Goal: Task Accomplishment & Management: Complete application form

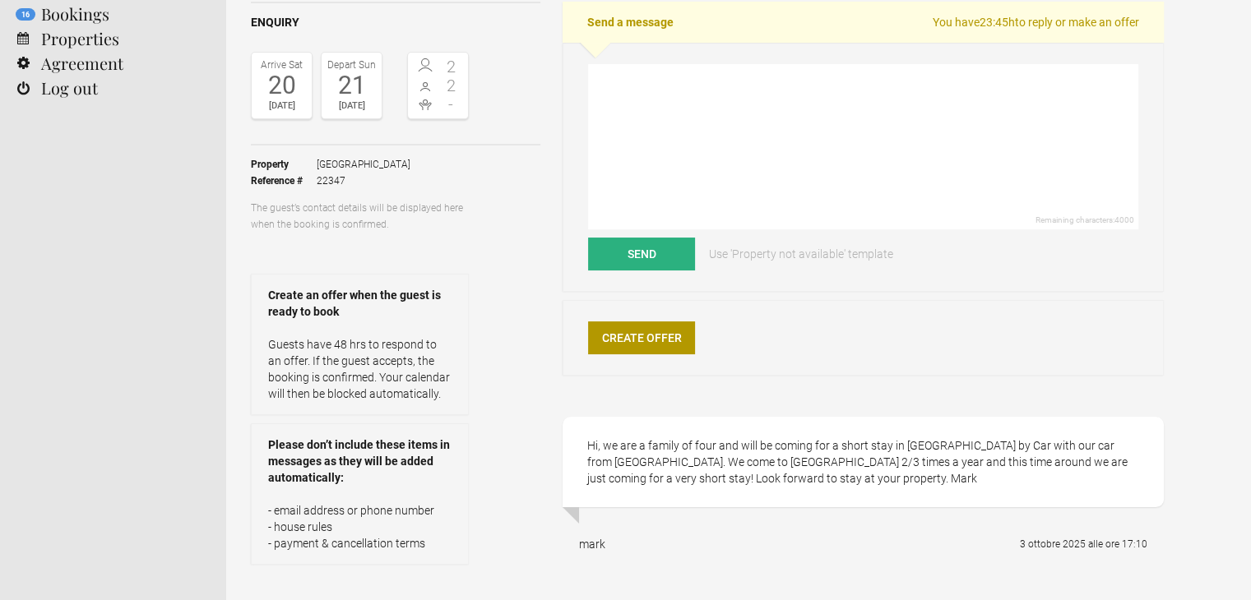
scroll to position [247, 0]
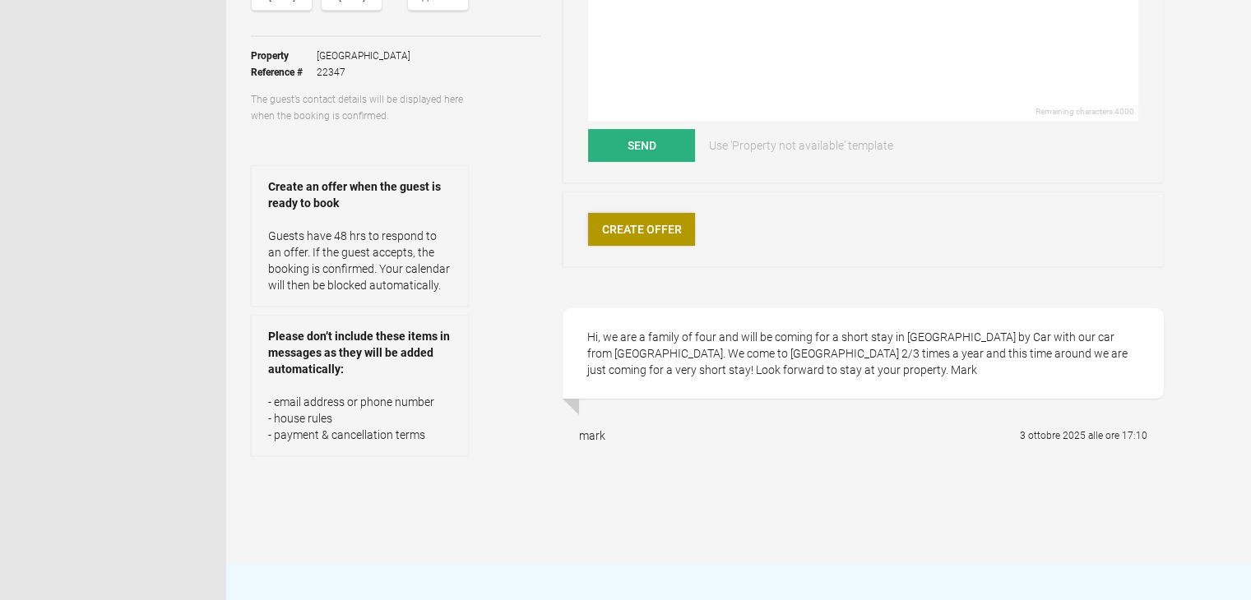
click at [658, 217] on link "Create Offer" at bounding box center [641, 229] width 107 height 33
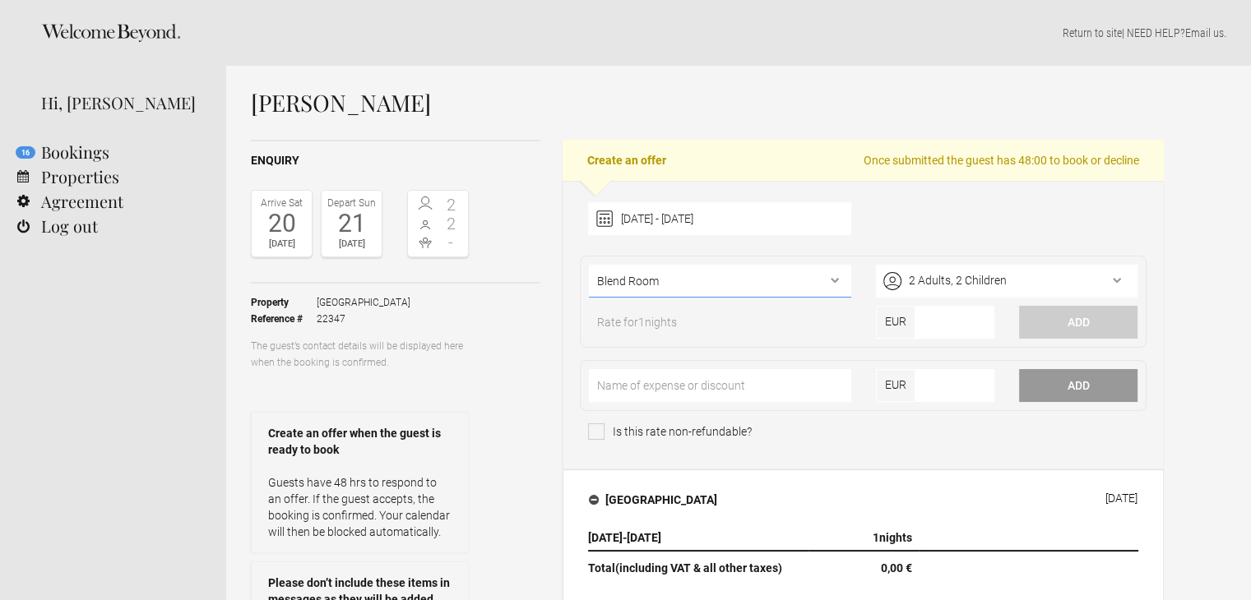
click at [799, 283] on select"] "Blend Room Iconic Room Historic Room Unique Suite Pool Villa Pool Villa Spa Spa…" at bounding box center [720, 281] width 262 height 33
click at [779, 284] on select"] "Blend Room Iconic Room Historic Room Unique Suite Pool Villa Pool Villa Spa Spa…" at bounding box center [720, 281] width 262 height 33
select select"] "1785"
click at [589, 265] on select"] "Blend Room Iconic Room Historic Room Unique Suite Pool Villa Pool Villa Spa Spa…" at bounding box center [720, 281] width 262 height 33
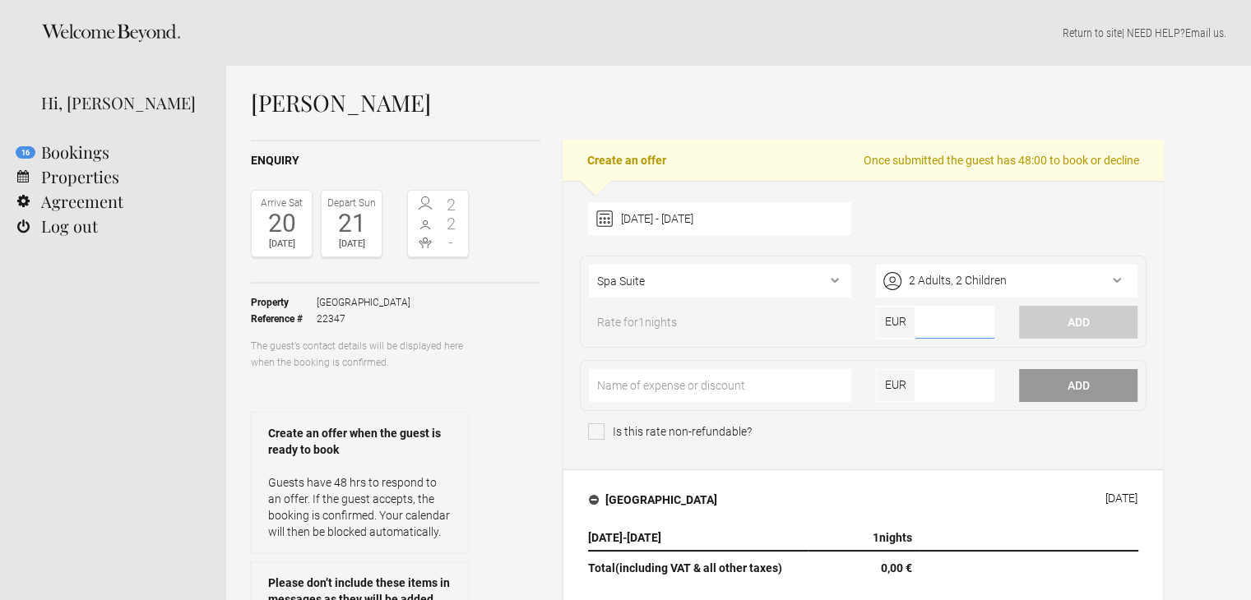
click at [958, 322] on input"] "number" at bounding box center [954, 322] width 79 height 33
click at [957, 325] on input"] "number" at bounding box center [954, 322] width 79 height 33
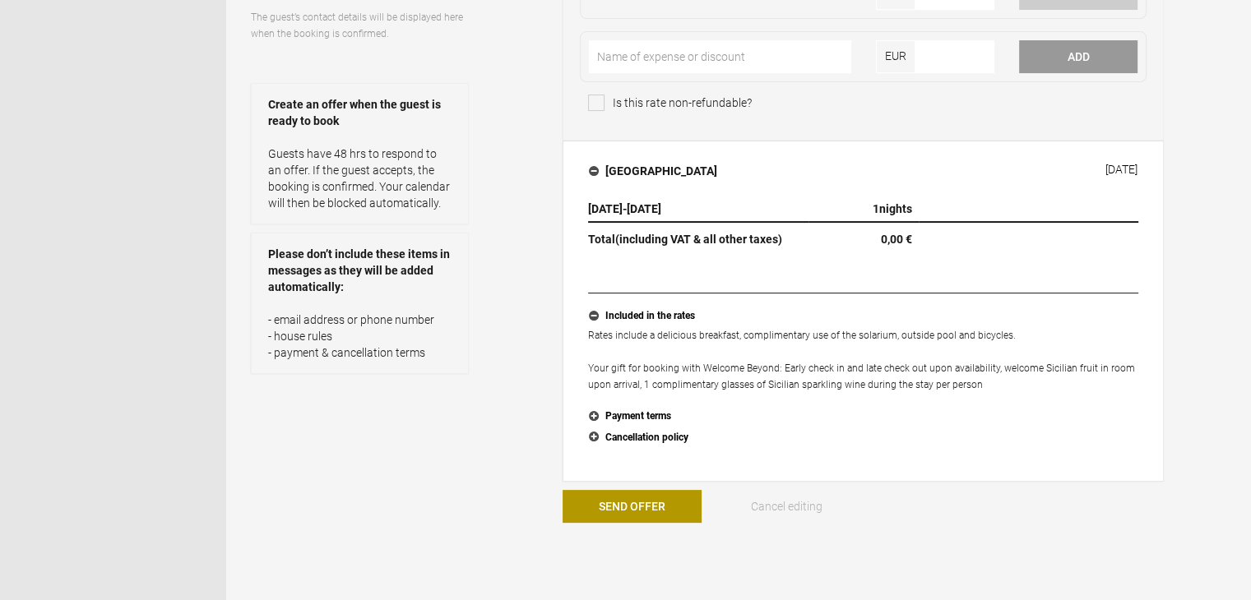
scroll to position [82, 0]
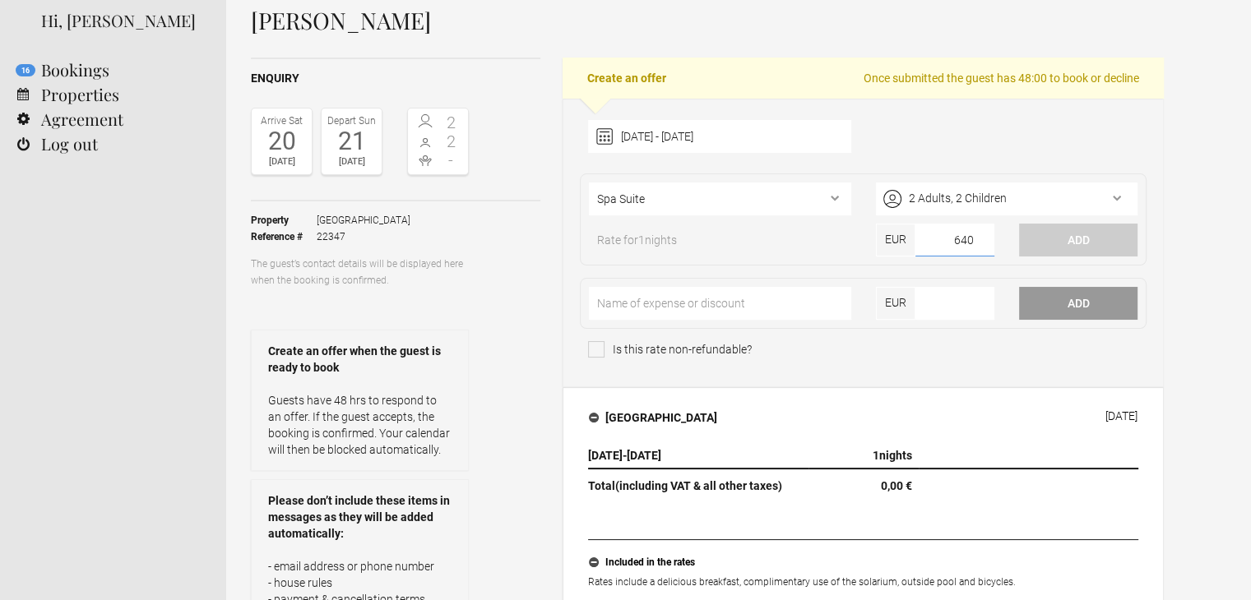
click at [983, 243] on input"] "640" at bounding box center [954, 240] width 79 height 33
type input"] "639"
click at [983, 243] on input"] "639" at bounding box center [954, 240] width 79 height 33
click at [970, 245] on input"] "639" at bounding box center [954, 240] width 79 height 33
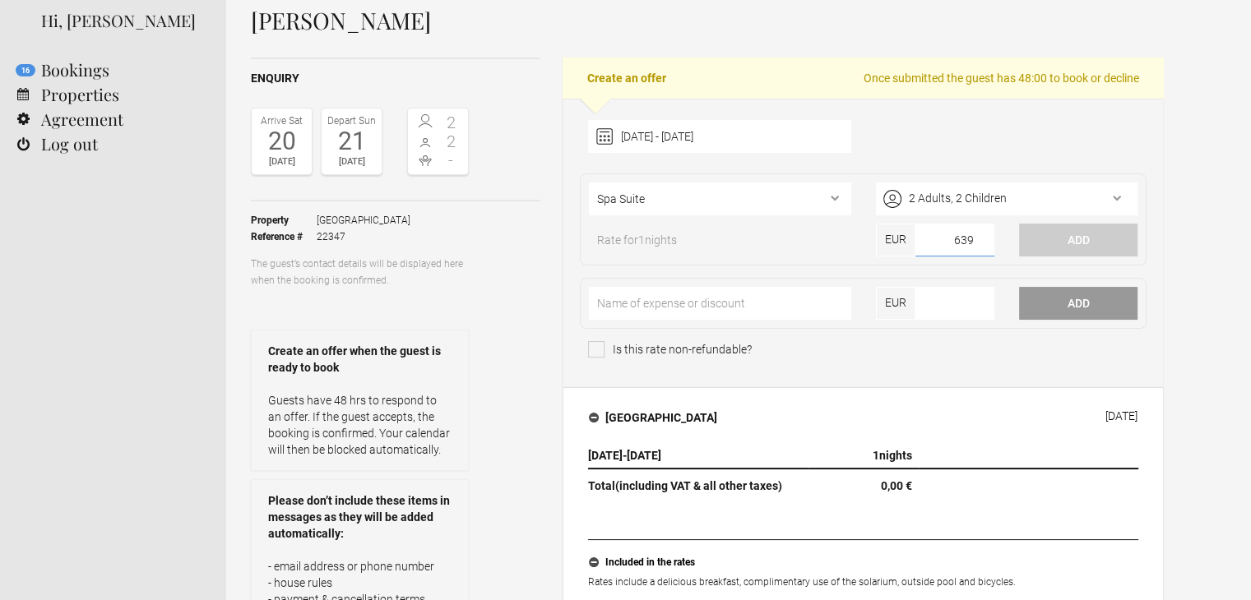
click at [970, 245] on input"] "639" at bounding box center [954, 240] width 79 height 33
click at [974, 313] on input"] "number" at bounding box center [954, 303] width 79 height 33
type input"] "641"
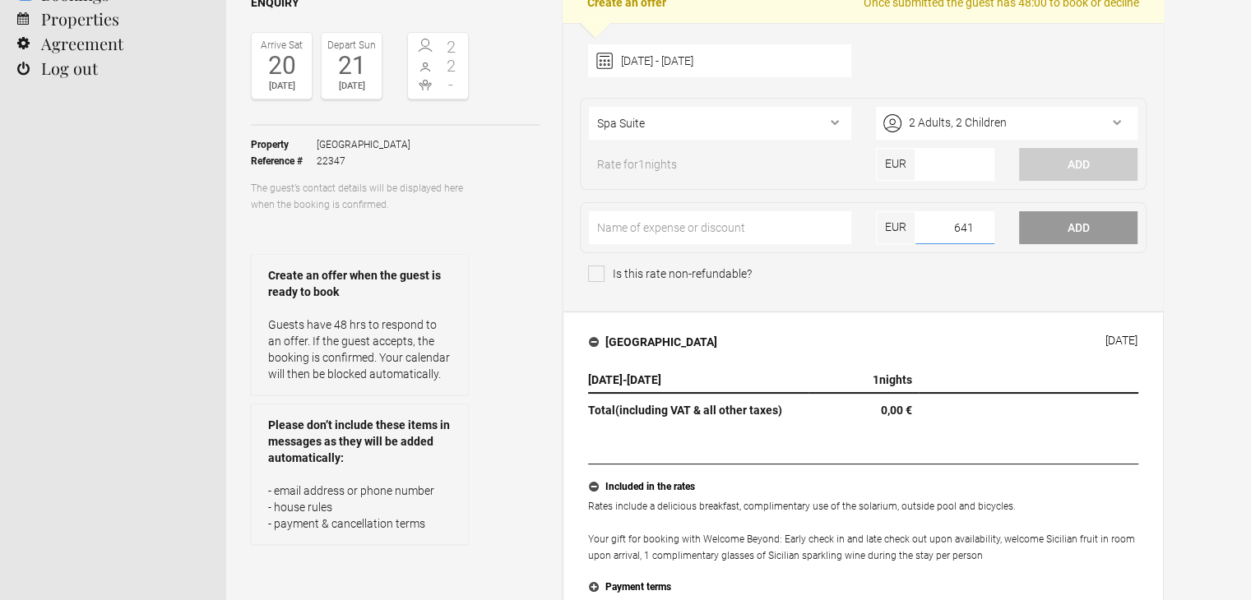
scroll to position [247, 0]
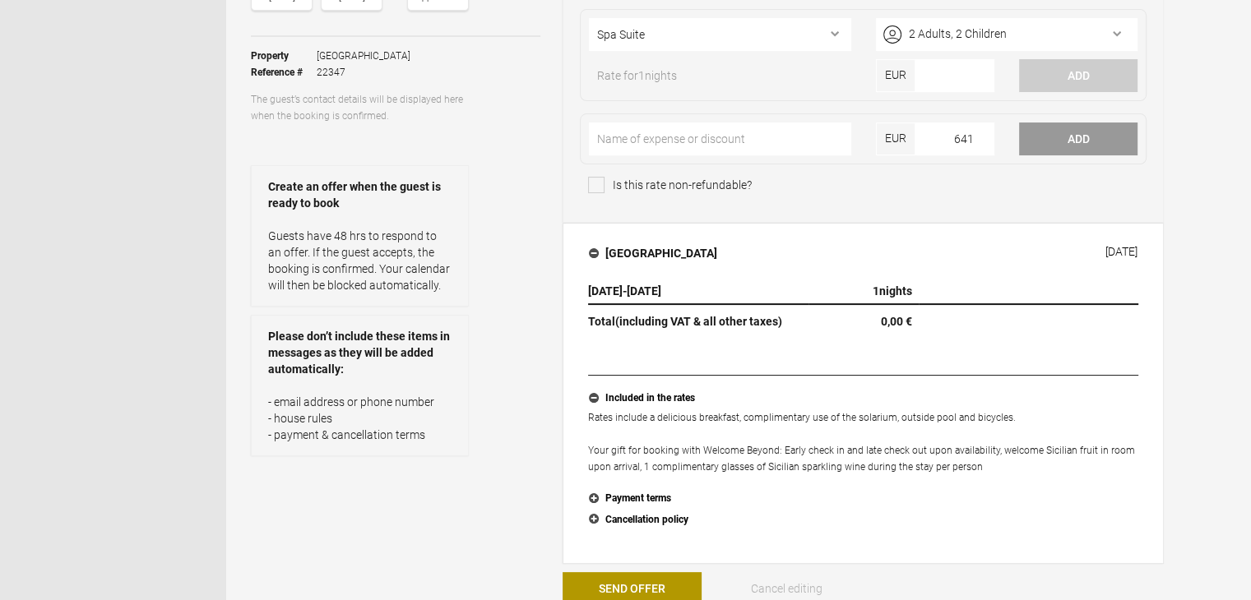
click at [593, 185] on span at bounding box center [596, 185] width 16 height 16
click at [593, 185] on input "Is this rate non-refundable?" at bounding box center [596, 193] width 16 height 33
checkbox input "true"
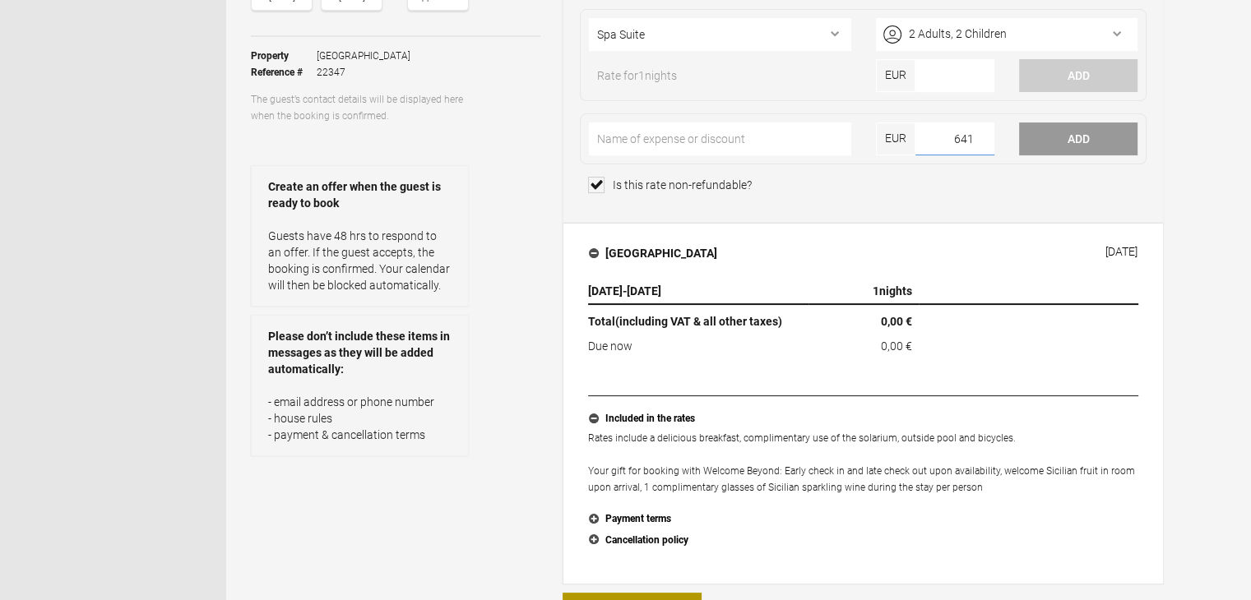
click at [970, 138] on input"] "641" at bounding box center [954, 139] width 79 height 33
click at [1089, 137] on button "Add" at bounding box center [1078, 139] width 118 height 33
click at [881, 205] on div "20 December 2025 - 21 December 2025 2025 Jan Feb Mar Apr May Jun Jul Aug Sep Oc…" at bounding box center [863, 78] width 601 height 289
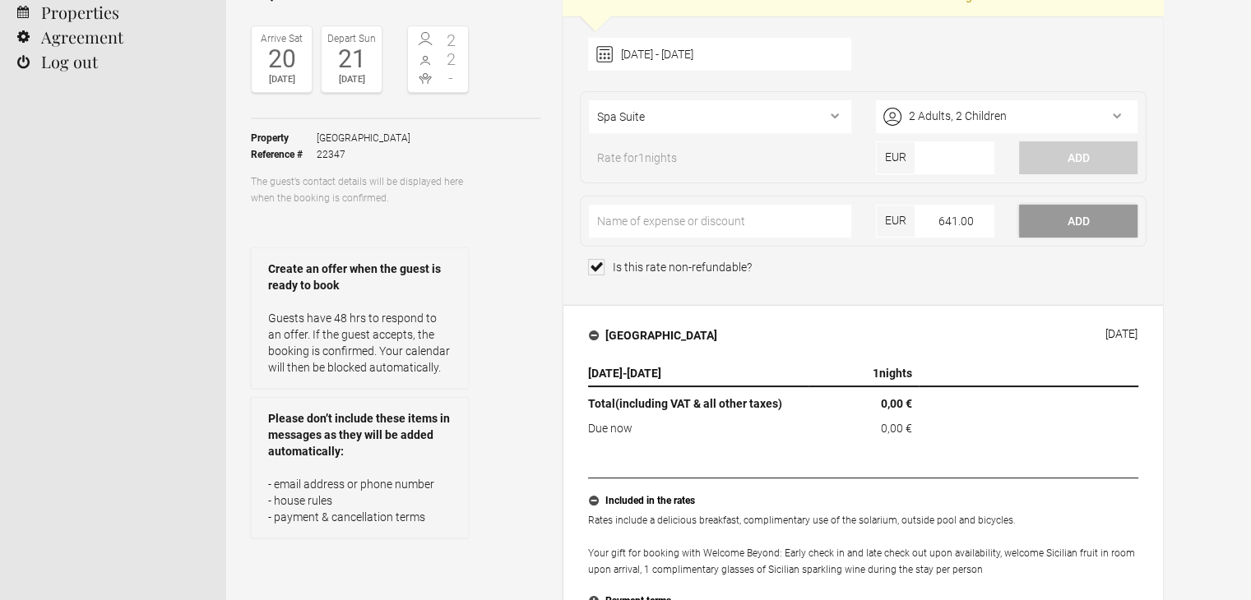
click at [1079, 224] on button "Add" at bounding box center [1078, 221] width 118 height 33
type input"] "642"
click at [985, 215] on input"] "642" at bounding box center [954, 221] width 79 height 33
click at [956, 229] on input"] "642" at bounding box center [954, 221] width 79 height 33
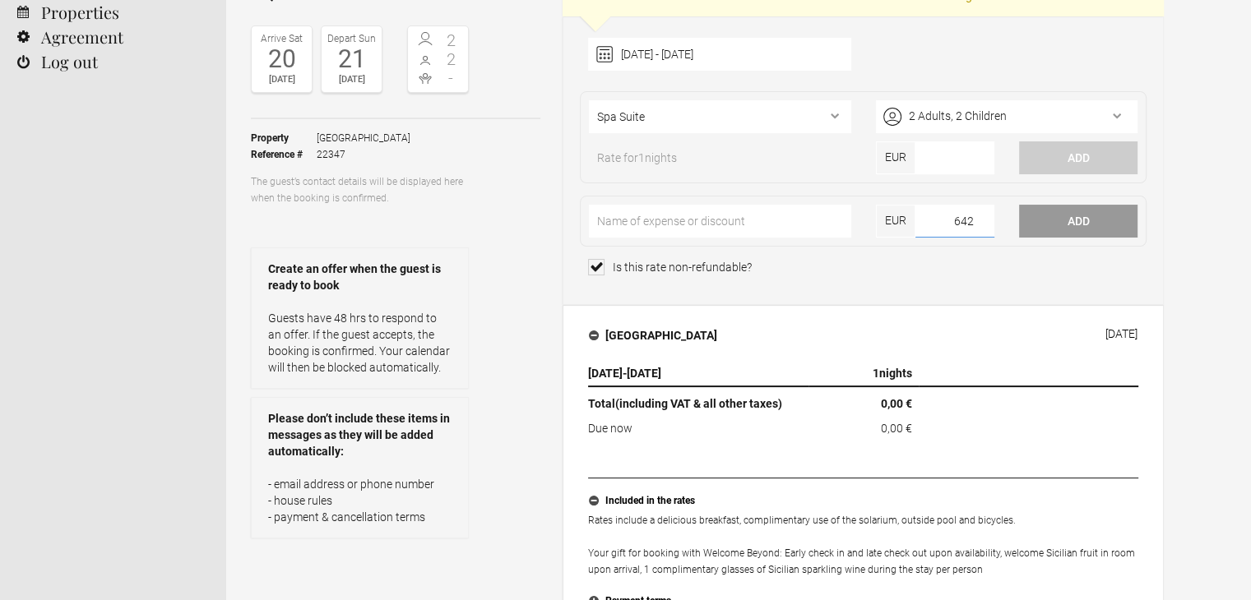
click at [956, 229] on input"] "642" at bounding box center [954, 221] width 79 height 33
click at [924, 312] on div "Zash Country Boutique Hotel 3 Oct 2025 20 Dec 2025 - 21 Dec 2025 1 nights Due n…" at bounding box center [863, 486] width 601 height 362
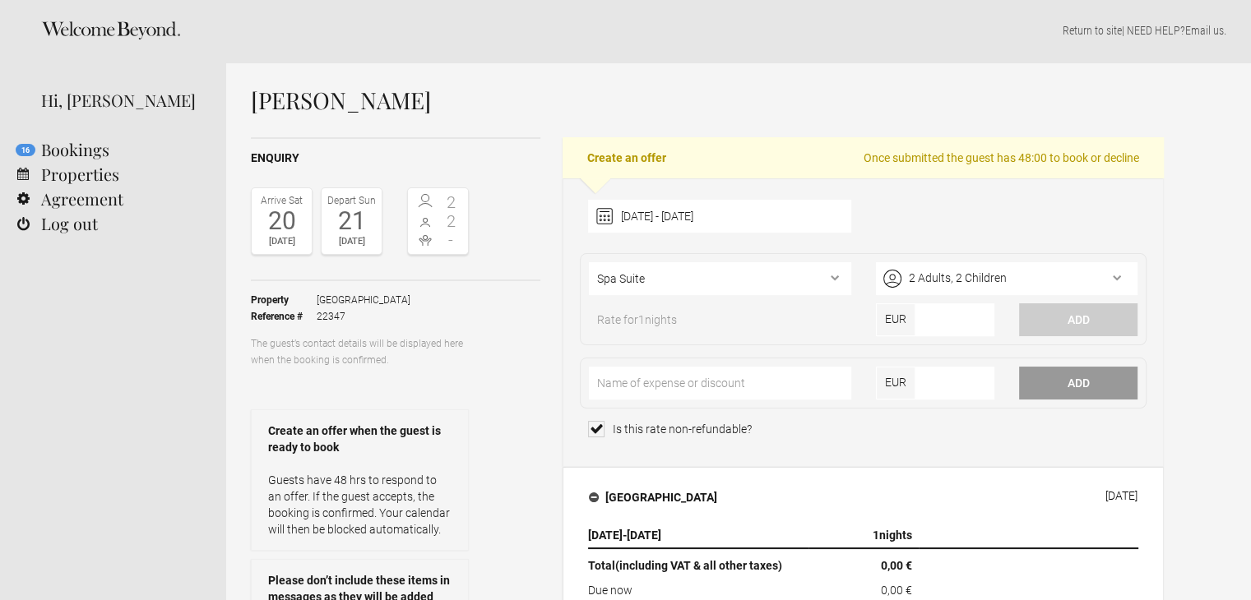
scroll to position [0, 0]
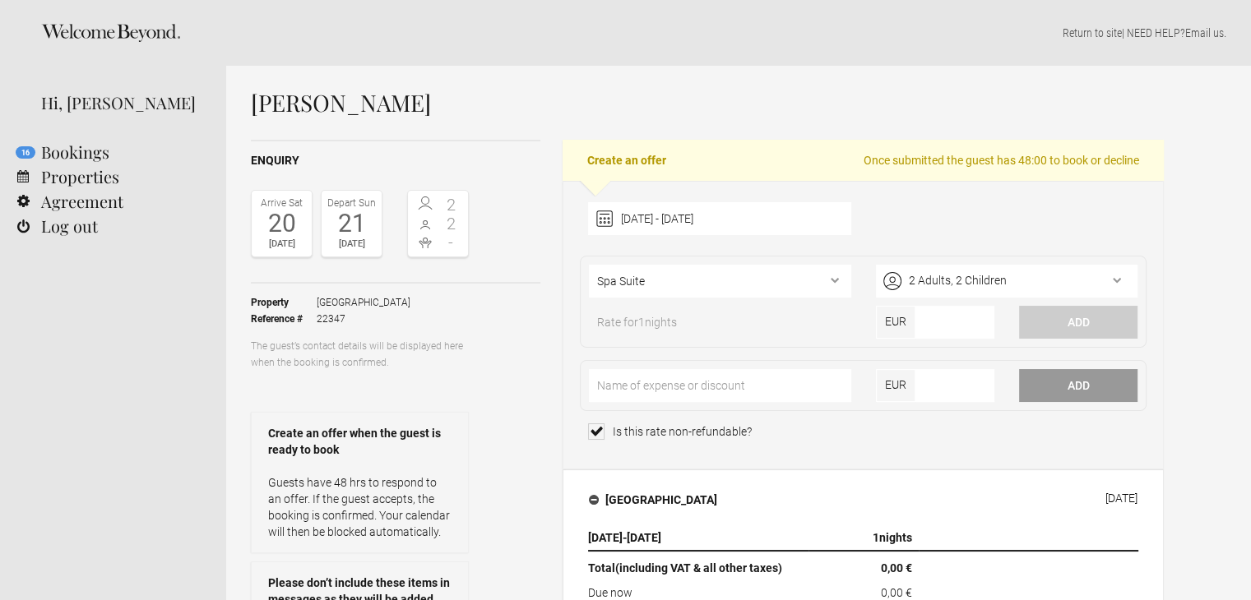
click at [795, 320] on div "Rate for 1 nights" at bounding box center [719, 326] width 286 height 25
drag, startPoint x: 817, startPoint y: 336, endPoint x: 819, endPoint y: 326, distance: 10.8
click at [817, 331] on div "Rate for 1 nights" at bounding box center [719, 326] width 286 height 25
drag, startPoint x: 829, startPoint y: 281, endPoint x: 865, endPoint y: 281, distance: 36.2
click at [829, 281] on select"] "Blend Room Iconic Room Historic Room Unique Suite Pool Villa Pool Villa Spa Spa…" at bounding box center [720, 281] width 262 height 33
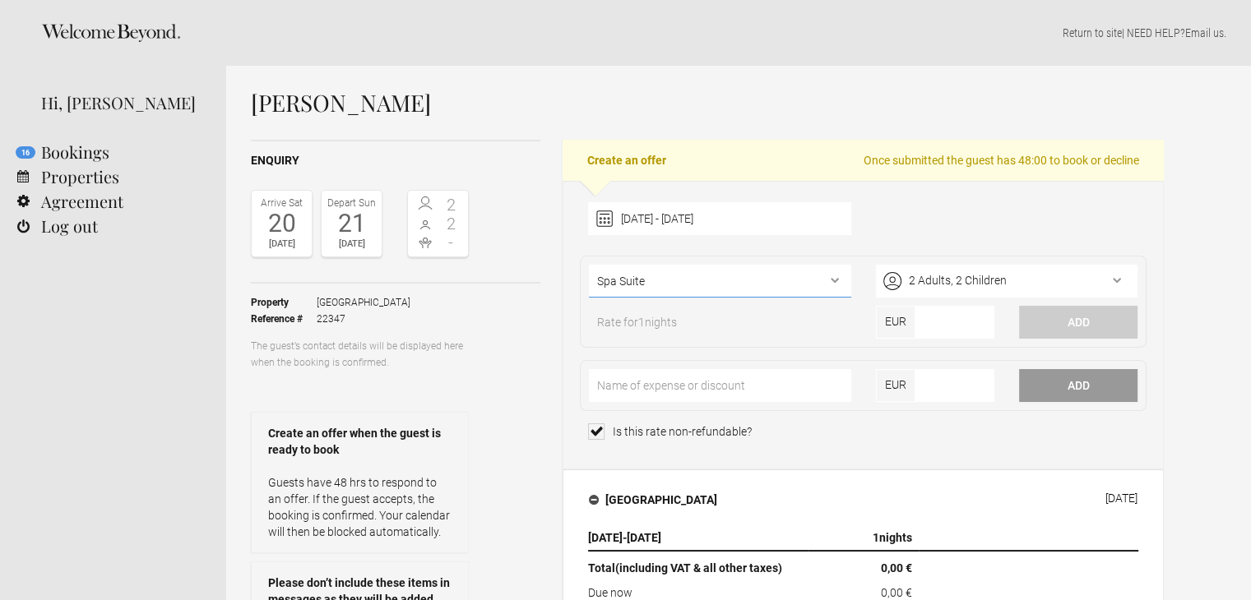
click at [589, 265] on select"] "Blend Room Iconic Room Historic Room Unique Suite Pool Villa Pool Villa Spa Spa…" at bounding box center [720, 281] width 262 height 33
click at [924, 317] on input"] "number" at bounding box center [954, 322] width 79 height 33
type input"] "641.00"
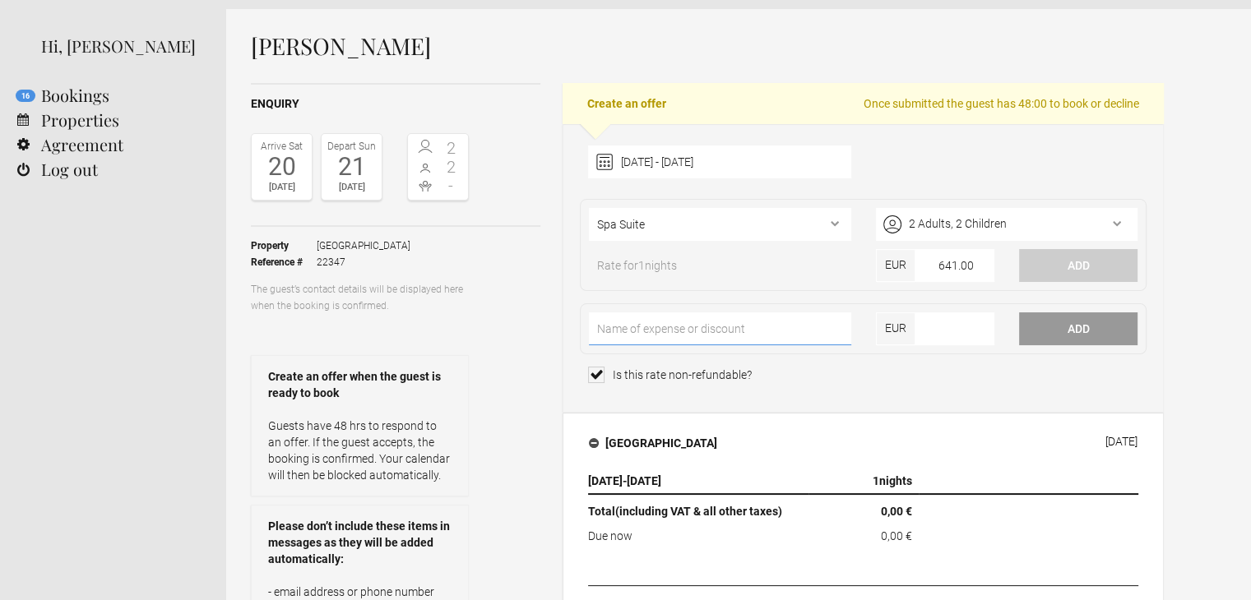
scroll to position [82, 0]
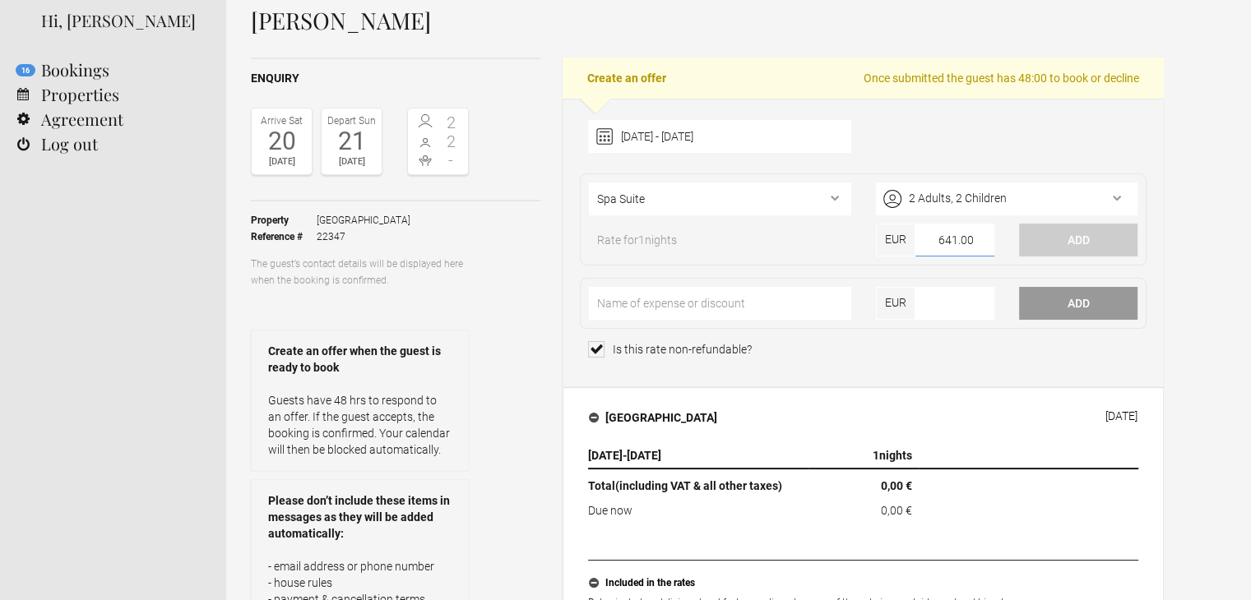
click at [973, 234] on input"] "641.00" at bounding box center [954, 240] width 79 height 33
type input"] "641"
click at [906, 338] on div "20 December 2025 - 21 December 2025 2025 Jan Feb Mar Apr May Jun Jul Aug Sep Oc…" at bounding box center [863, 243] width 601 height 289
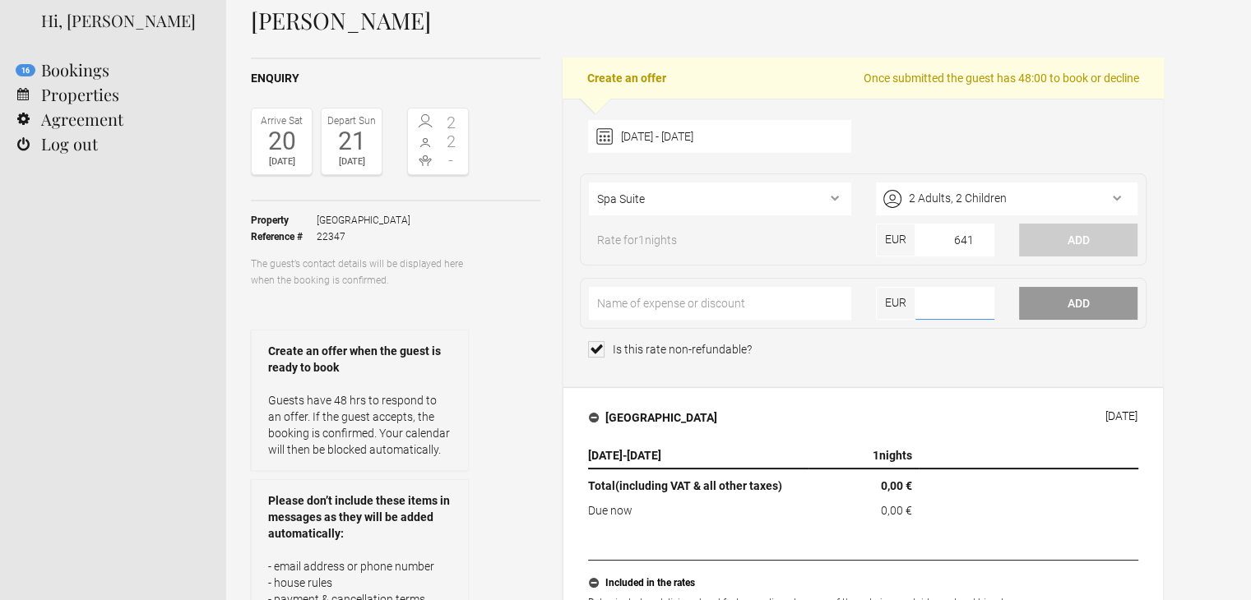
click at [971, 287] on input"] "number" at bounding box center [954, 303] width 79 height 33
type input"] "641"
click at [1079, 292] on button "Add" at bounding box center [1078, 303] width 118 height 33
click at [965, 236] on input"] "641" at bounding box center [954, 240] width 79 height 33
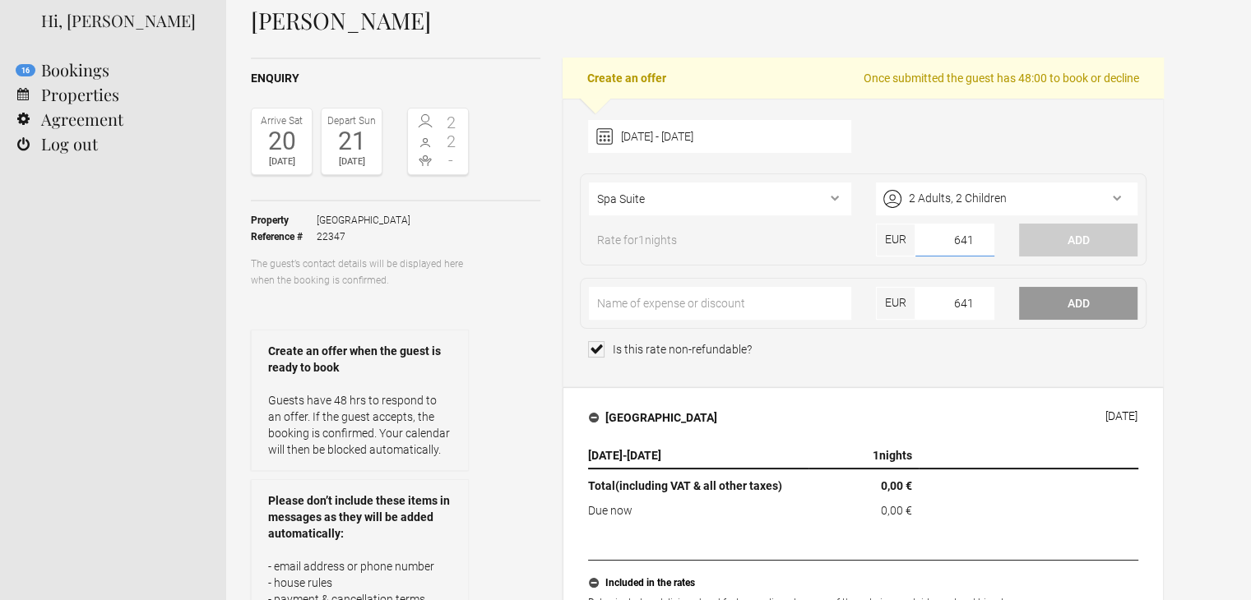
click at [965, 236] on input"] "641" at bounding box center [954, 240] width 79 height 33
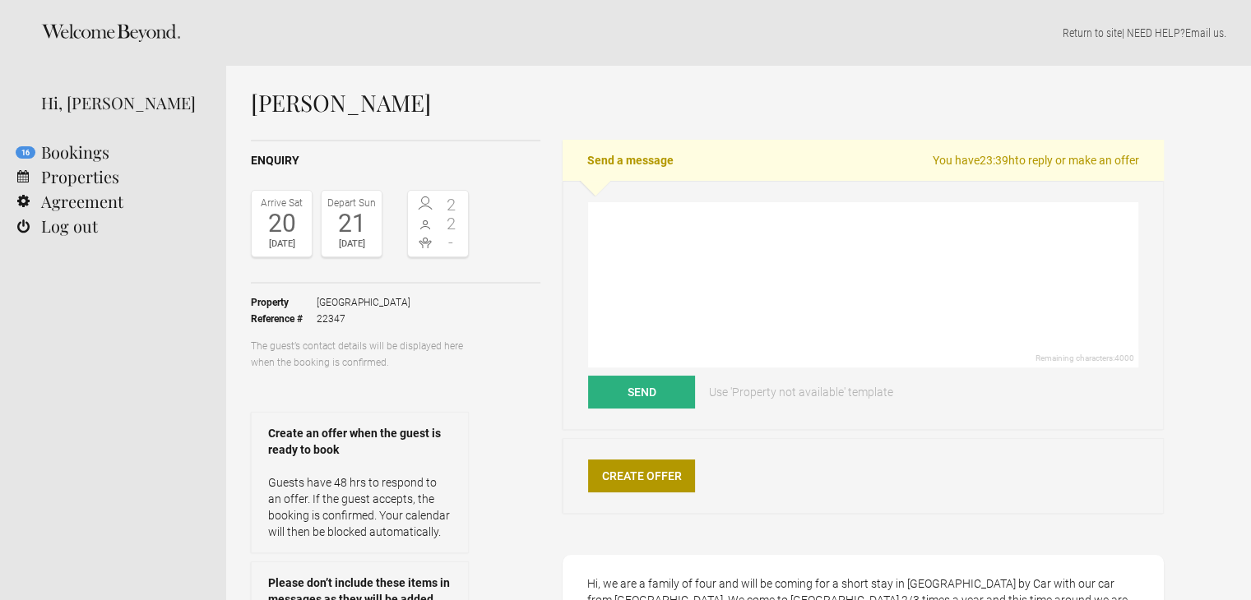
scroll to position [247, 0]
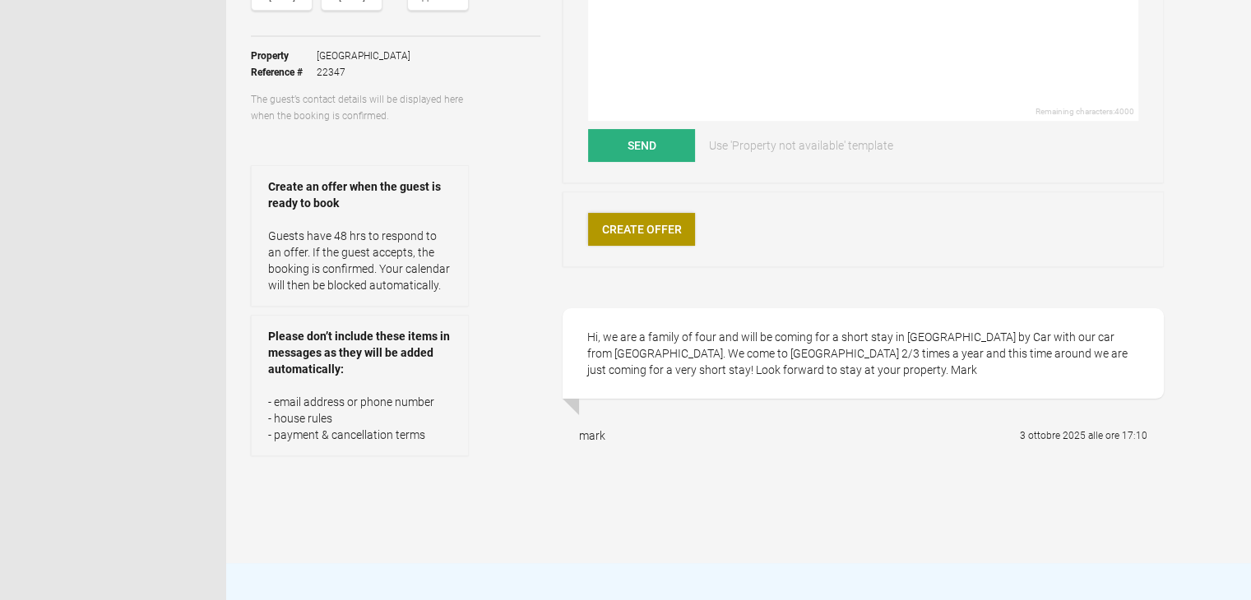
click at [655, 234] on link "Create Offer" at bounding box center [641, 229] width 107 height 33
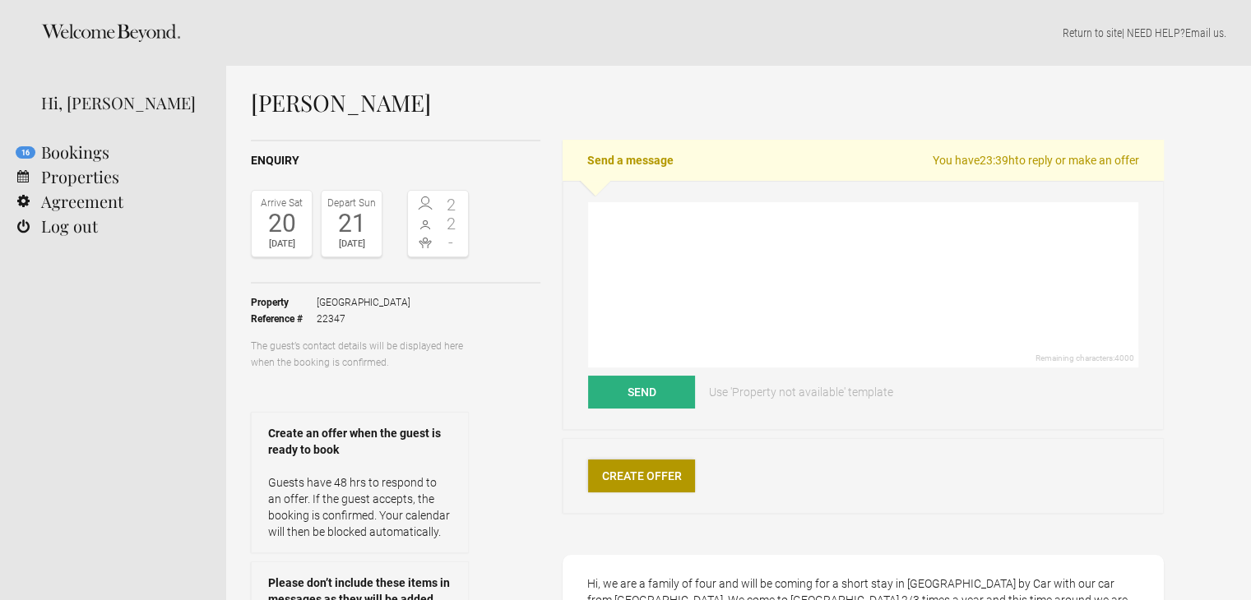
scroll to position [113, 0]
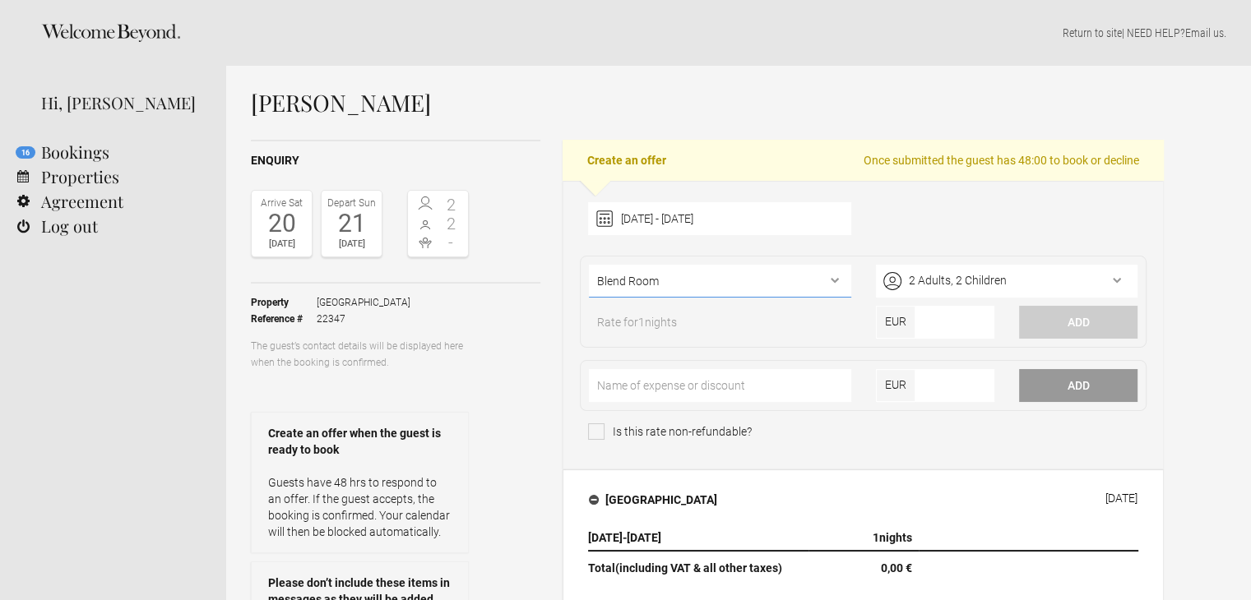
click at [819, 287] on select"] "Blend Room Iconic Room Historic Room Unique Suite Pool Villa Pool Villa Spa Spa…" at bounding box center [720, 281] width 262 height 33
select select"] "1785"
click at [589, 265] on select"] "Blend Room Iconic Room Historic Room Unique Suite Pool Villa Pool Villa Spa Spa…" at bounding box center [720, 281] width 262 height 33
click at [946, 322] on input"] "number" at bounding box center [954, 322] width 79 height 33
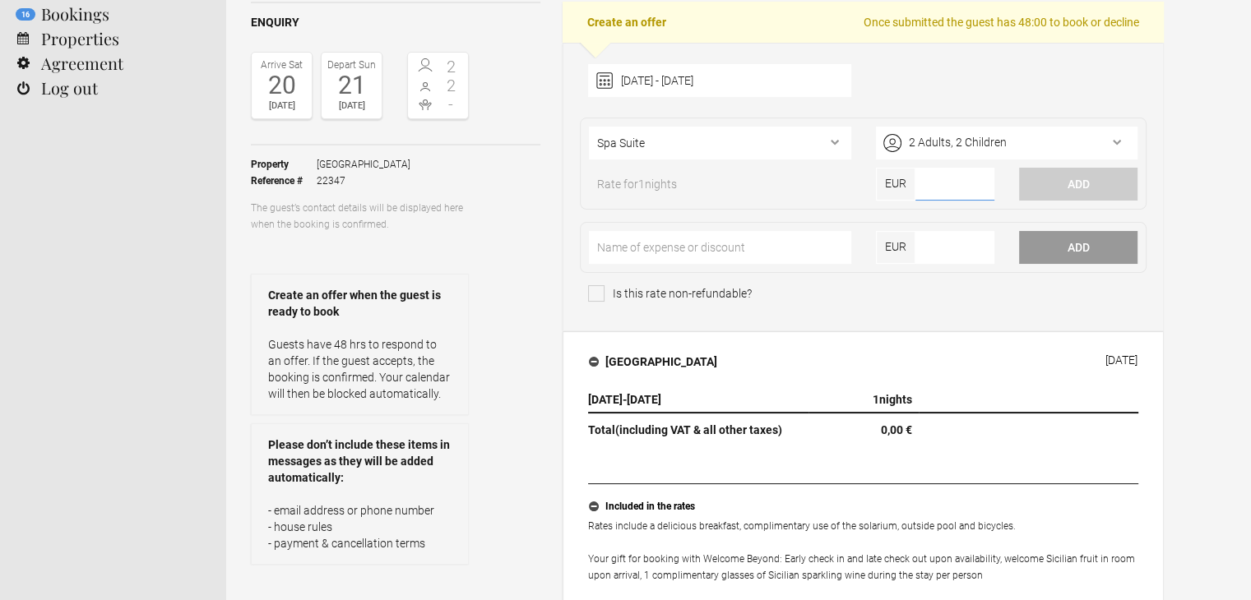
scroll to position [164, 0]
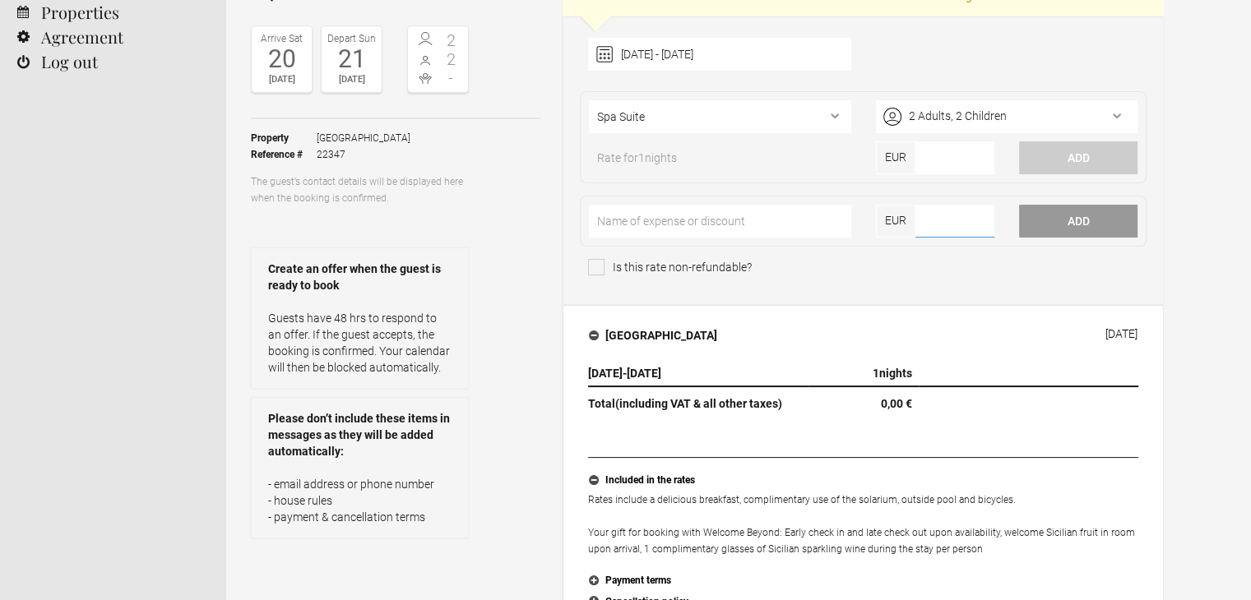
click at [961, 221] on input"] "number" at bounding box center [954, 221] width 79 height 33
click at [957, 152] on input"] "number" at bounding box center [954, 157] width 79 height 33
type input"] "641"
click at [683, 158] on span "Rate for 1 nights" at bounding box center [637, 162] width 96 height 25
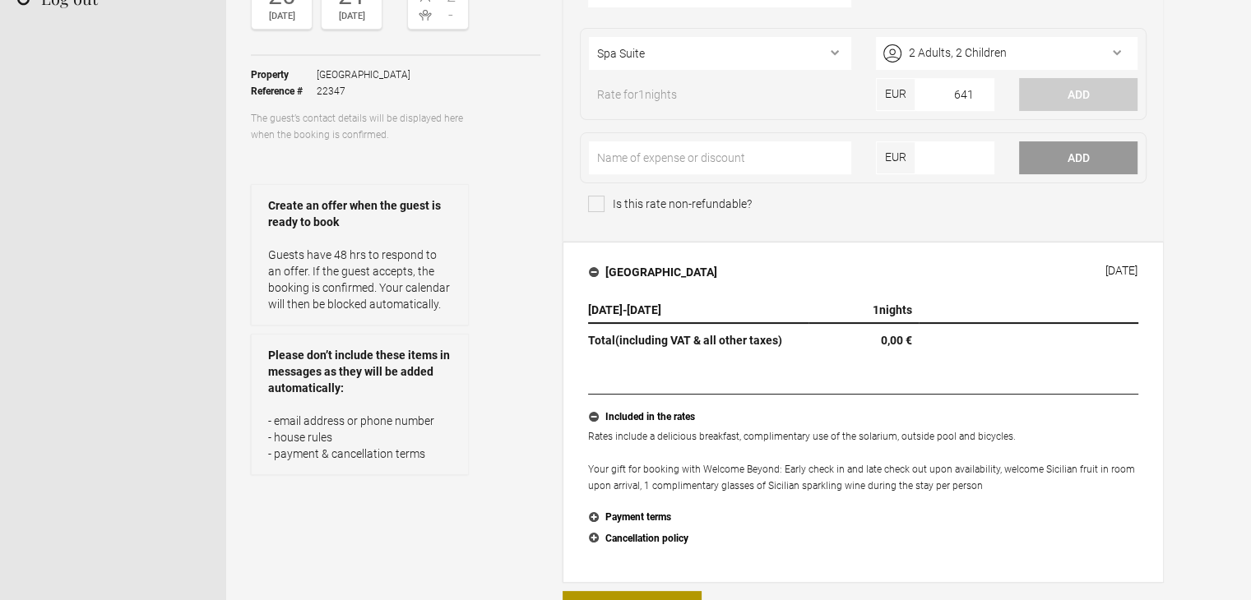
scroll to position [266, 0]
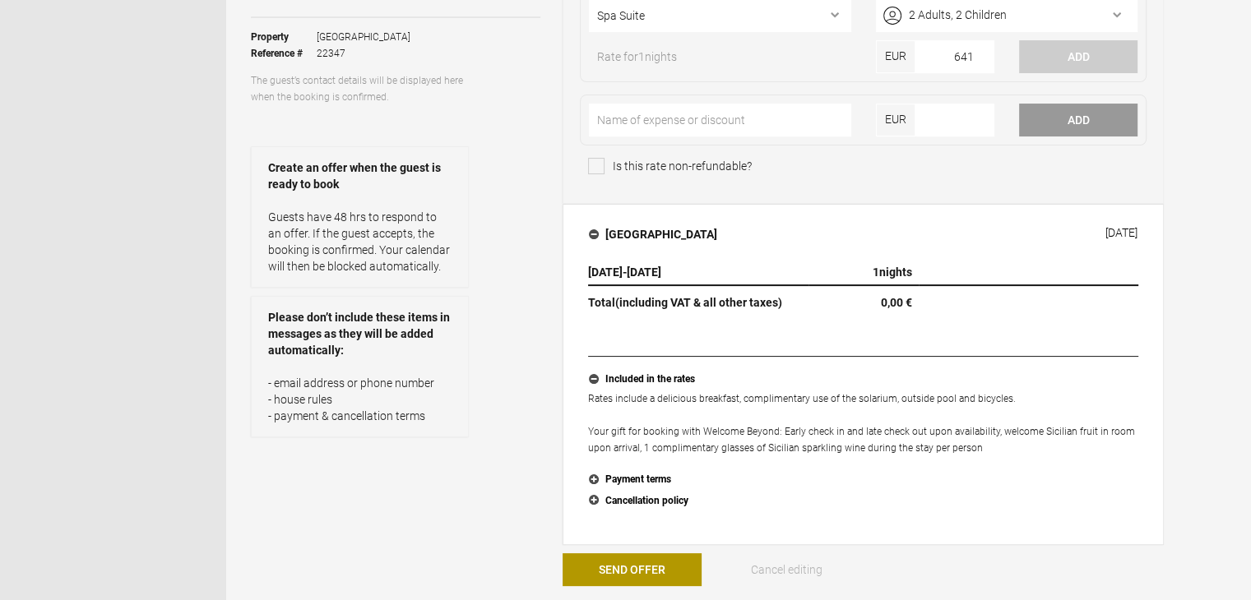
drag, startPoint x: 704, startPoint y: 163, endPoint x: 618, endPoint y: 221, distance: 103.6
click at [622, 220] on form "20 December 2025 - 21 December 2025 2025 Jan Feb Mar Apr May Jun Jul Aug Sep Oc…" at bounding box center [863, 254] width 601 height 679
click at [589, 232] on h4 "[GEOGRAPHIC_DATA]" at bounding box center [653, 234] width 128 height 16
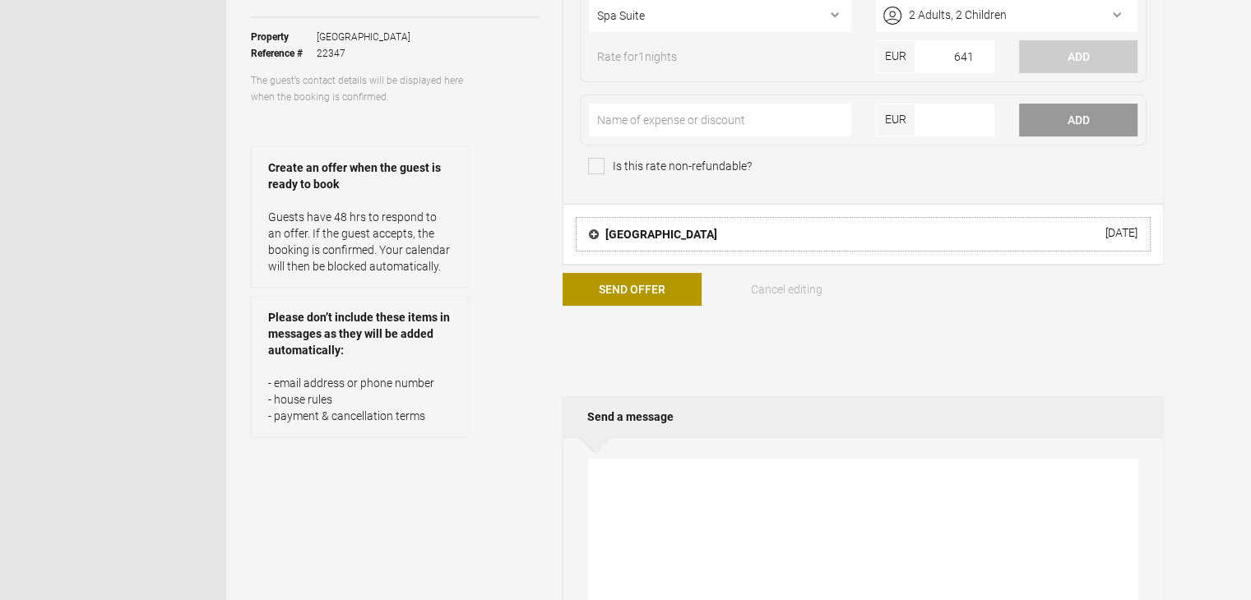
click at [592, 234] on h4 "[GEOGRAPHIC_DATA]" at bounding box center [653, 234] width 128 height 16
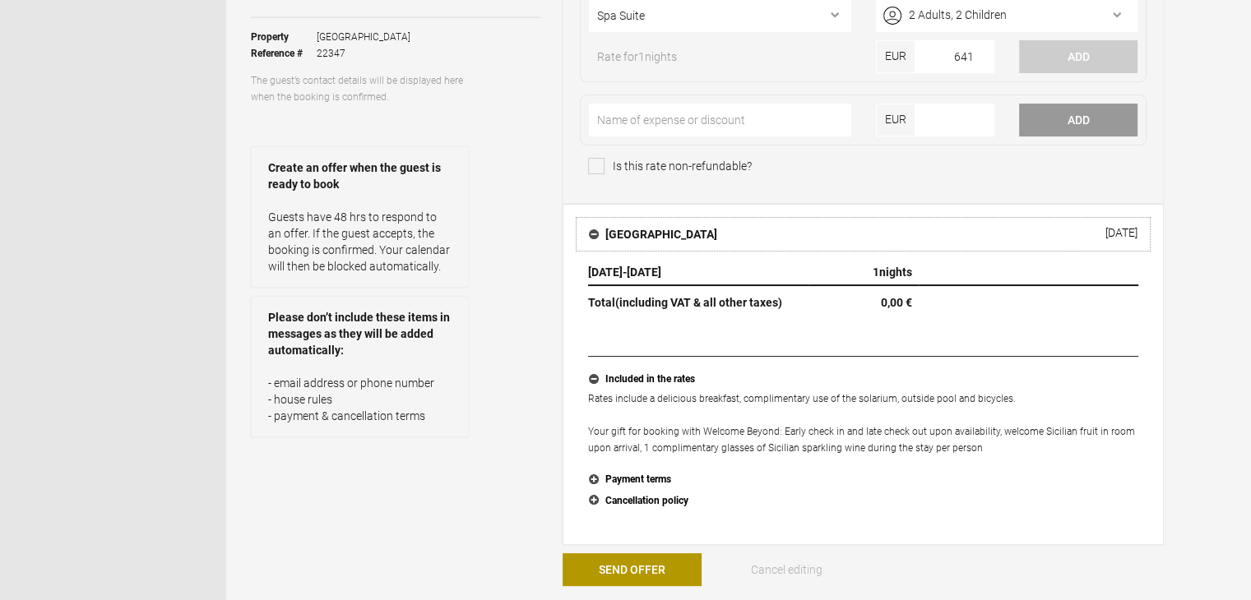
click at [592, 234] on h4 "[GEOGRAPHIC_DATA]" at bounding box center [653, 234] width 128 height 16
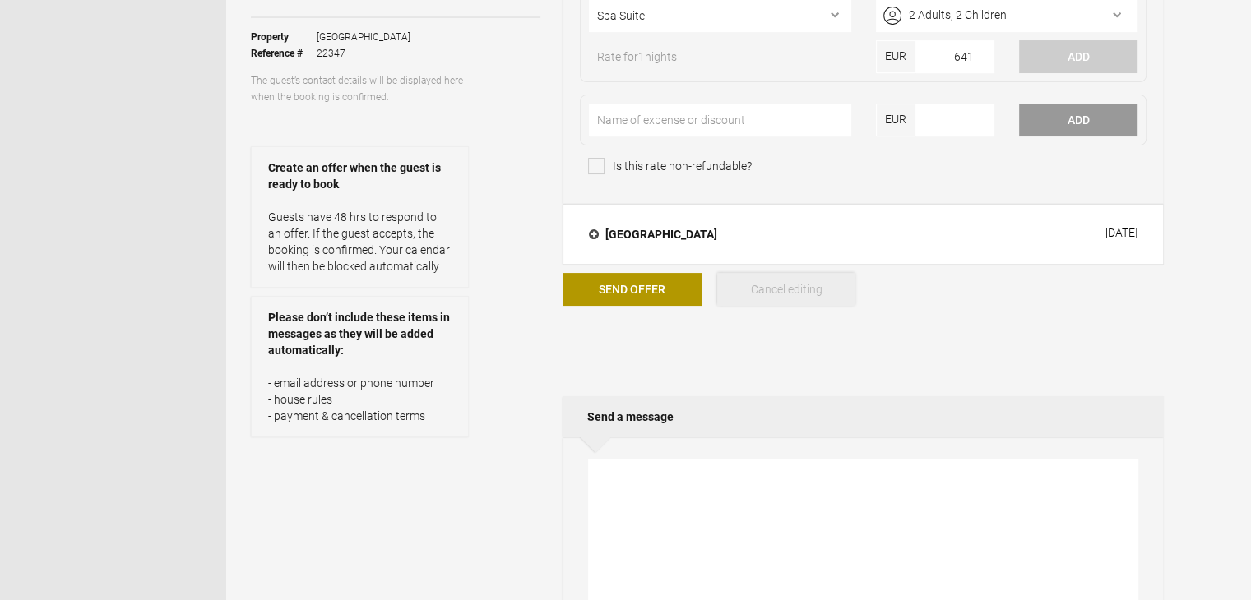
click at [806, 290] on button "Cancel editing" at bounding box center [786, 289] width 139 height 33
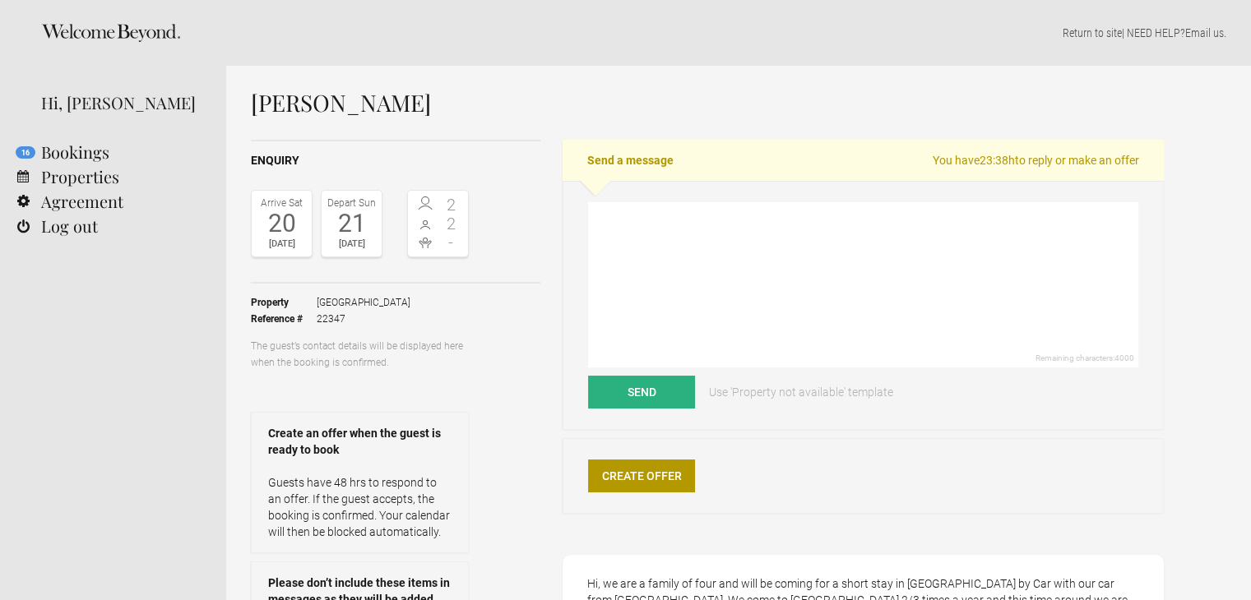
scroll to position [164, 0]
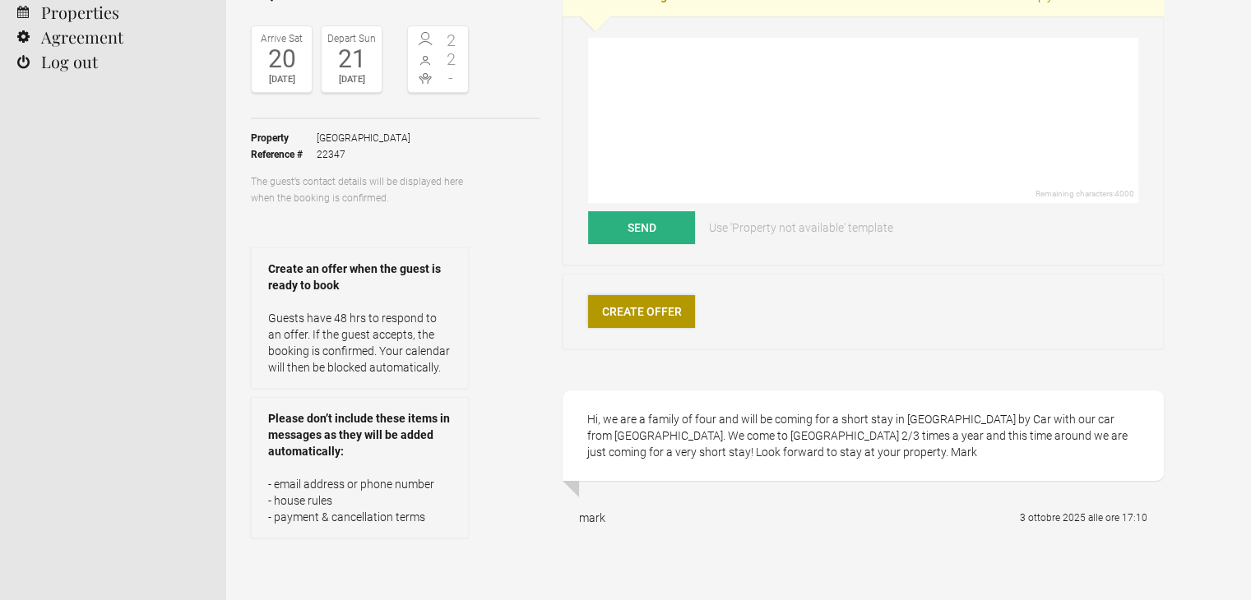
click at [674, 310] on link "Create Offer" at bounding box center [641, 311] width 107 height 33
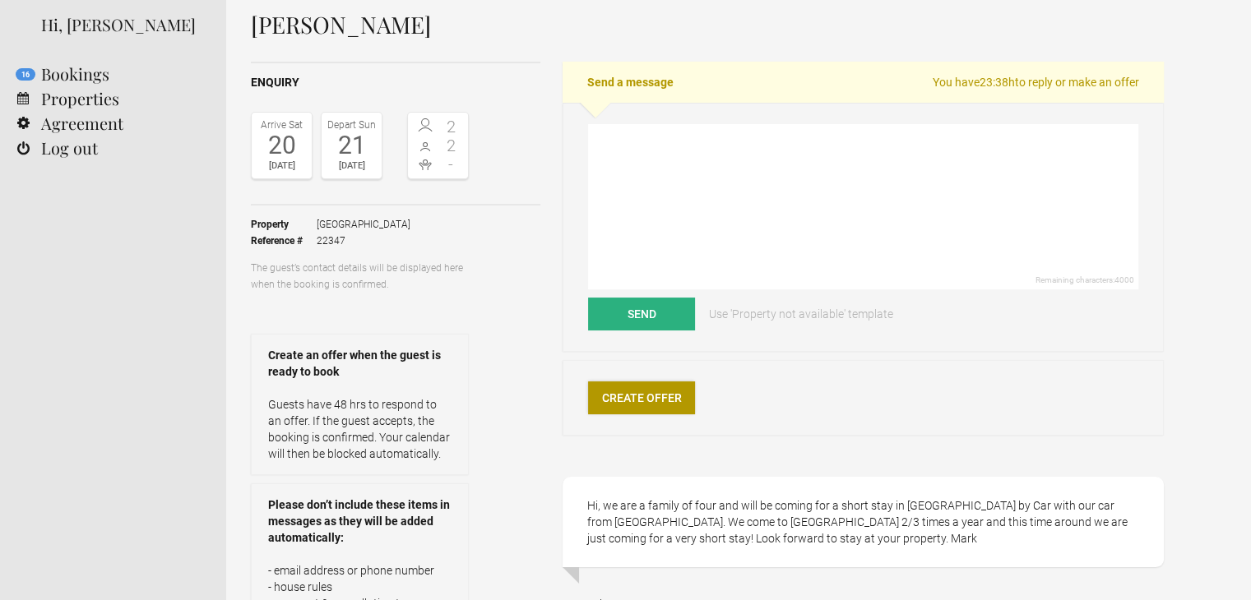
scroll to position [247, 0]
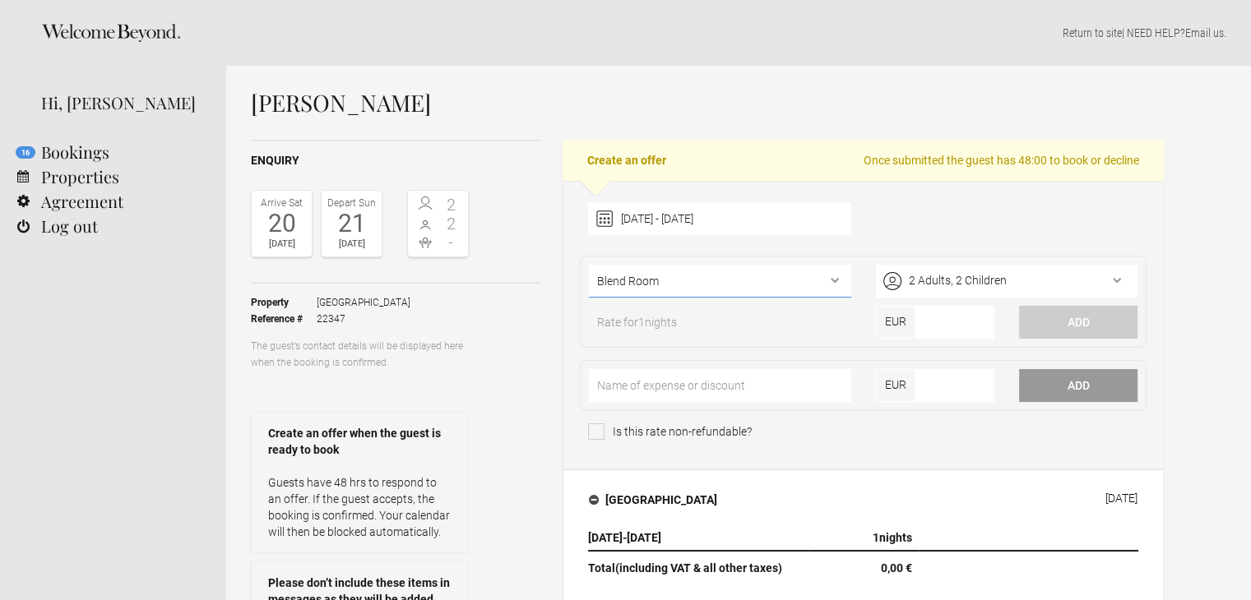
click at [835, 276] on select"] "Blend Room Iconic Room Historic Room Unique Suite Pool Villa Pool Villa Spa Spa…" at bounding box center [720, 281] width 262 height 33
select select"] "1785"
click at [589, 265] on select"] "Blend Room Iconic Room Historic Room Unique Suite Pool Villa Pool Villa Spa Spa…" at bounding box center [720, 281] width 262 height 33
click at [953, 324] on input"] "number" at bounding box center [954, 322] width 79 height 33
type input"] "641"
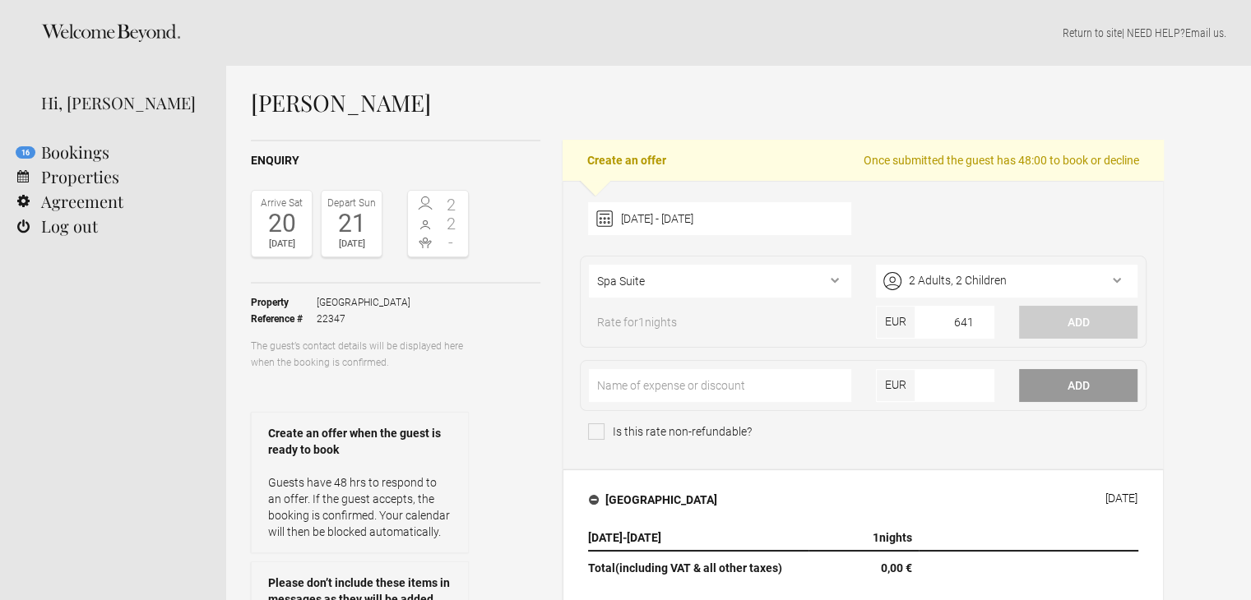
click at [956, 443] on div "Is this rate non-refundable?" at bounding box center [863, 436] width 550 height 25
click at [973, 379] on input"] "number" at bounding box center [954, 385] width 79 height 33
type input"] "6"
click at [831, 280] on select"] "Blend Room Iconic Room Historic Room Unique Suite Pool Villa Pool Villa Spa Spa…" at bounding box center [720, 281] width 262 height 33
select select"] "1171"
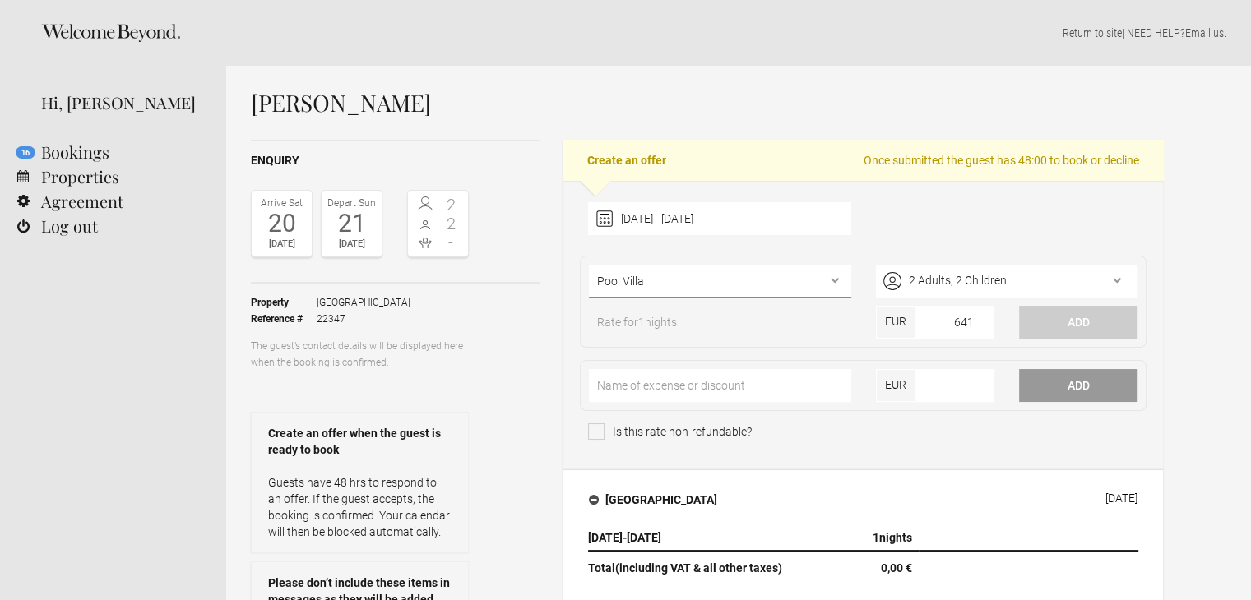
click at [589, 265] on select"] "Blend Room Iconic Room Historic Room Unique Suite Pool Villa Pool Villa Spa Spa…" at bounding box center [720, 281] width 262 height 33
click at [964, 324] on input"] "641" at bounding box center [954, 322] width 79 height 33
type input"] "743"
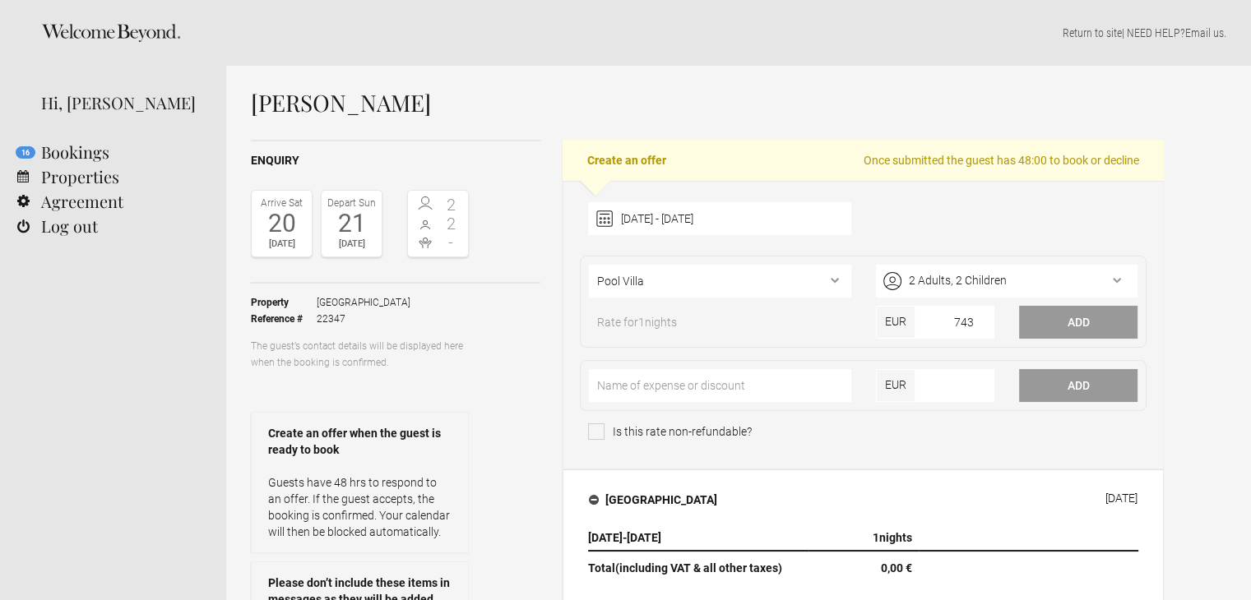
click at [984, 425] on div "Is this rate non-refundable?" at bounding box center [863, 436] width 550 height 25
click at [1079, 320] on button "Add" at bounding box center [1078, 322] width 118 height 33
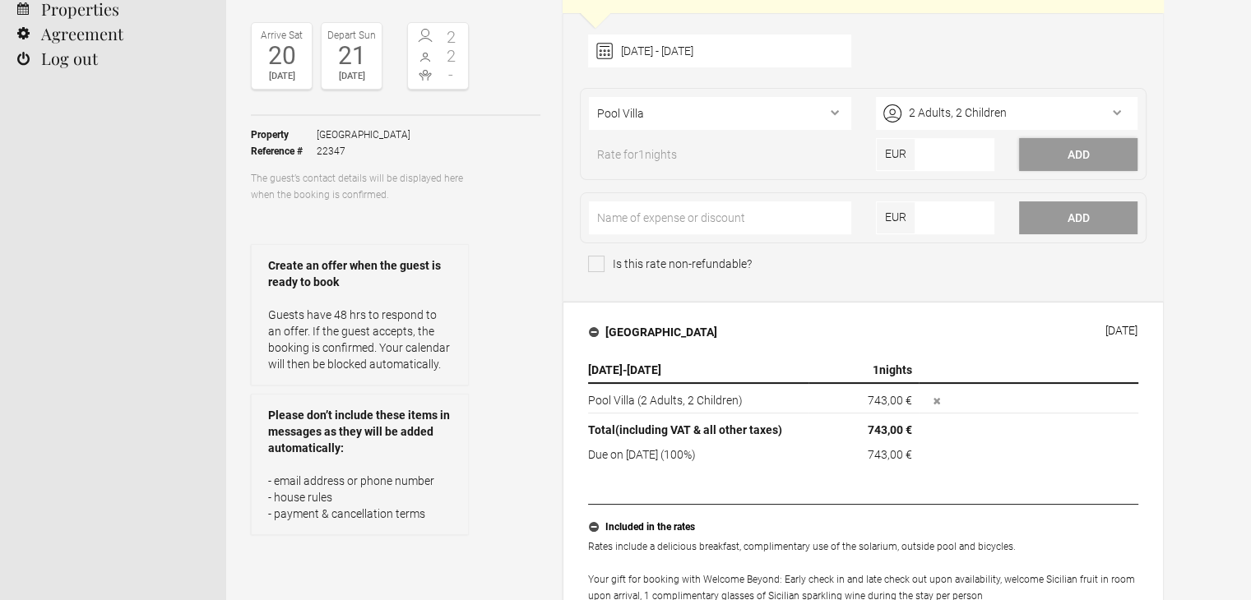
scroll to position [247, 0]
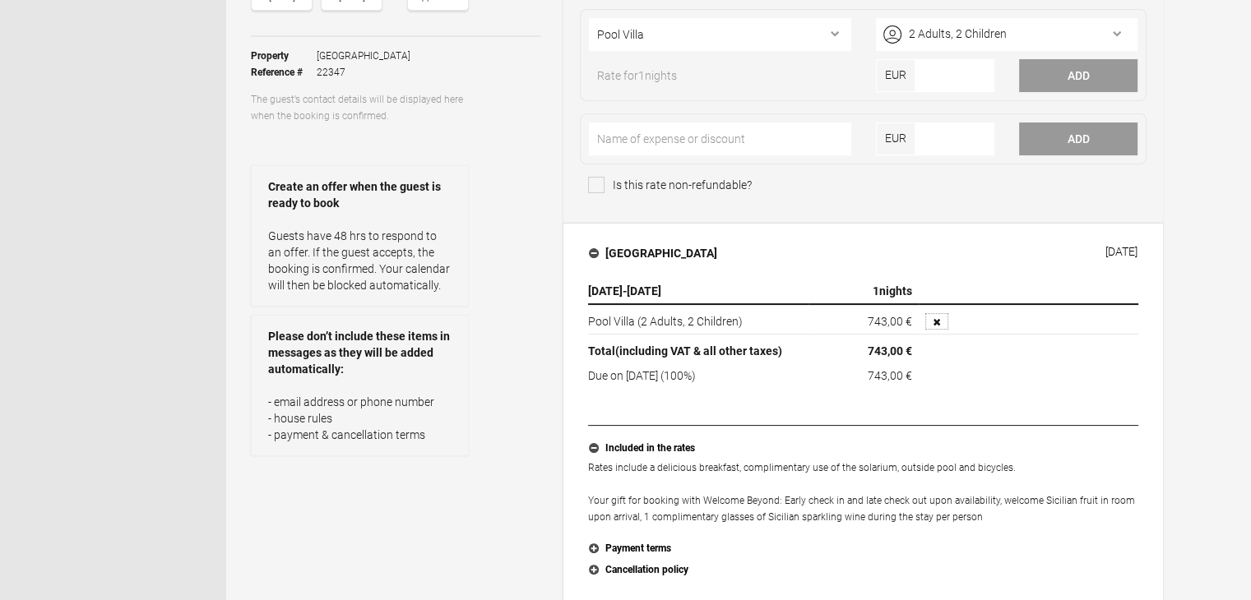
click at [935, 321] on icon "button" at bounding box center [936, 322] width 7 height 7
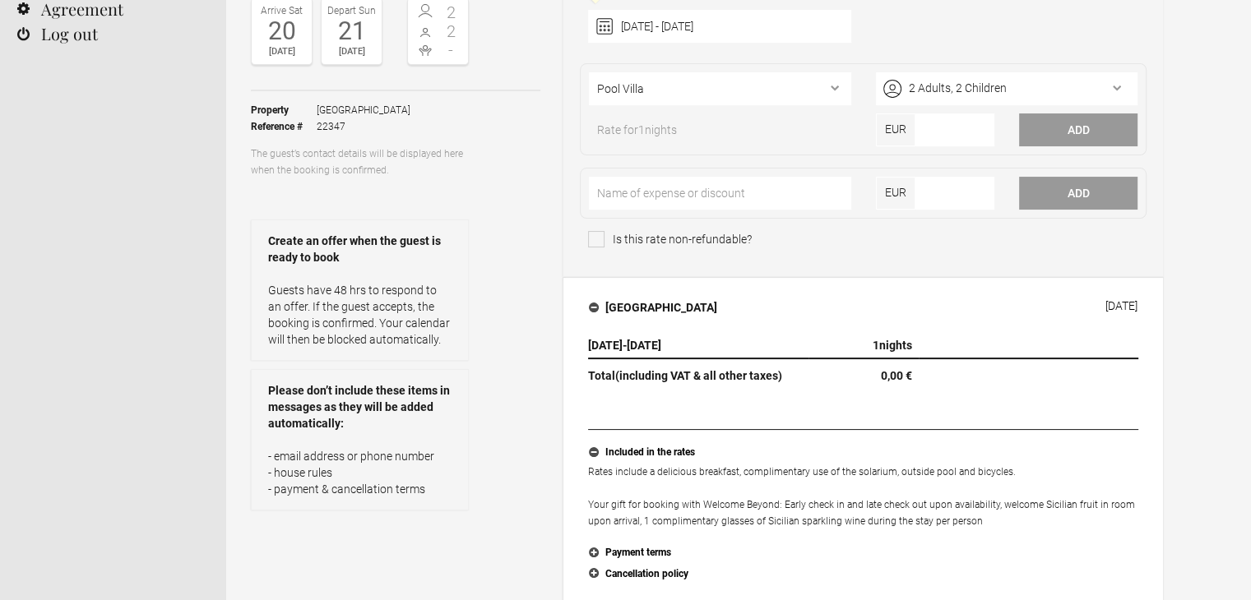
scroll to position [164, 0]
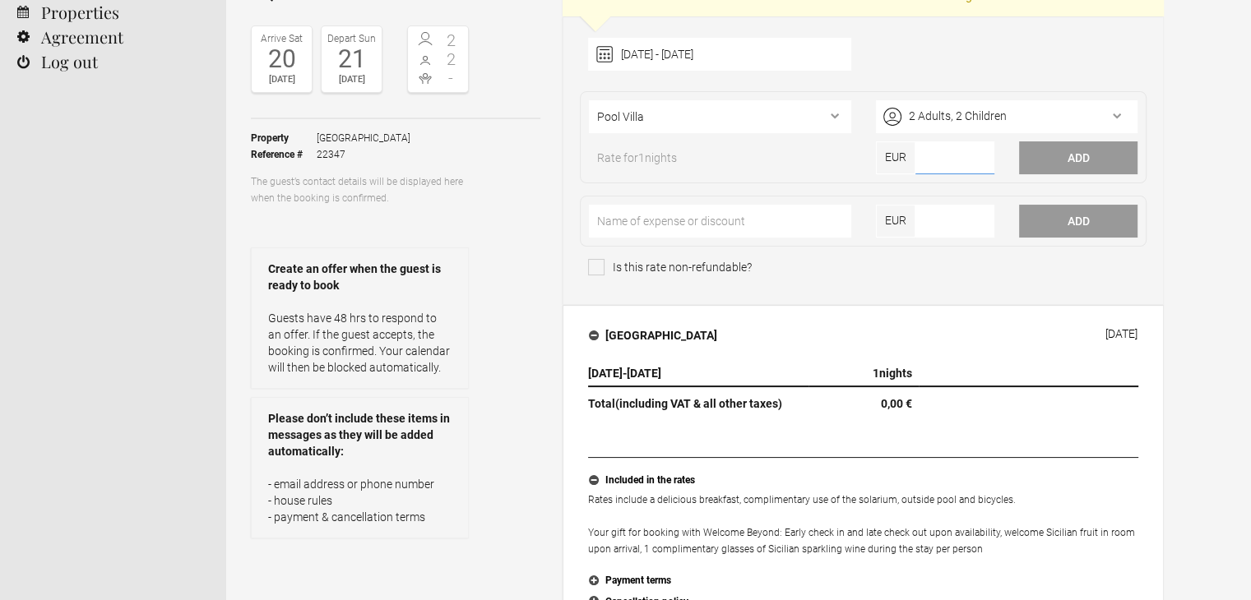
click at [945, 162] on input"] "number" at bounding box center [954, 157] width 79 height 33
type input"] "703"
click at [1082, 160] on button "Add" at bounding box center [1078, 157] width 118 height 33
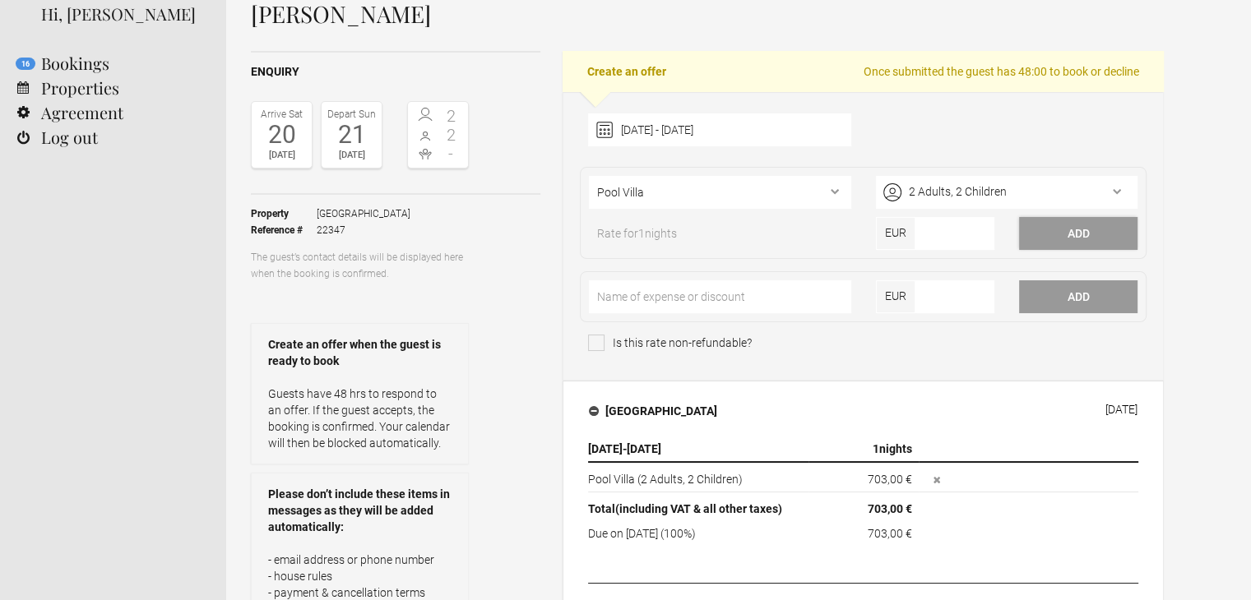
scroll to position [0, 0]
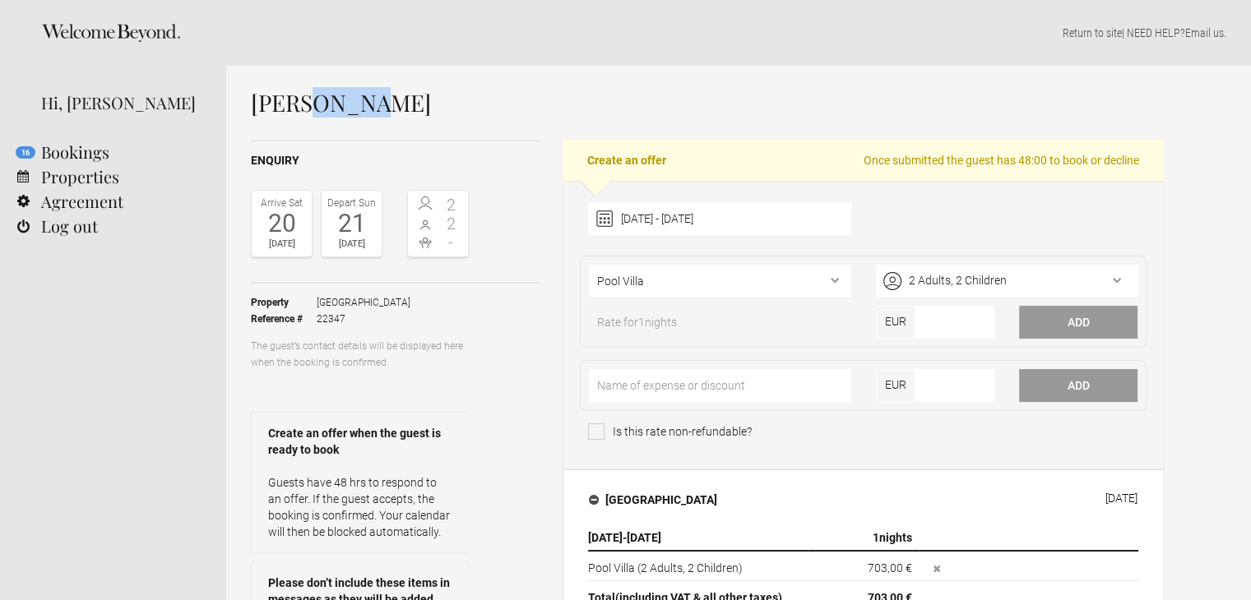
drag, startPoint x: 312, startPoint y: 104, endPoint x: 369, endPoint y: 103, distance: 57.6
click at [369, 103] on h1 "[PERSON_NAME]" at bounding box center [707, 102] width 913 height 25
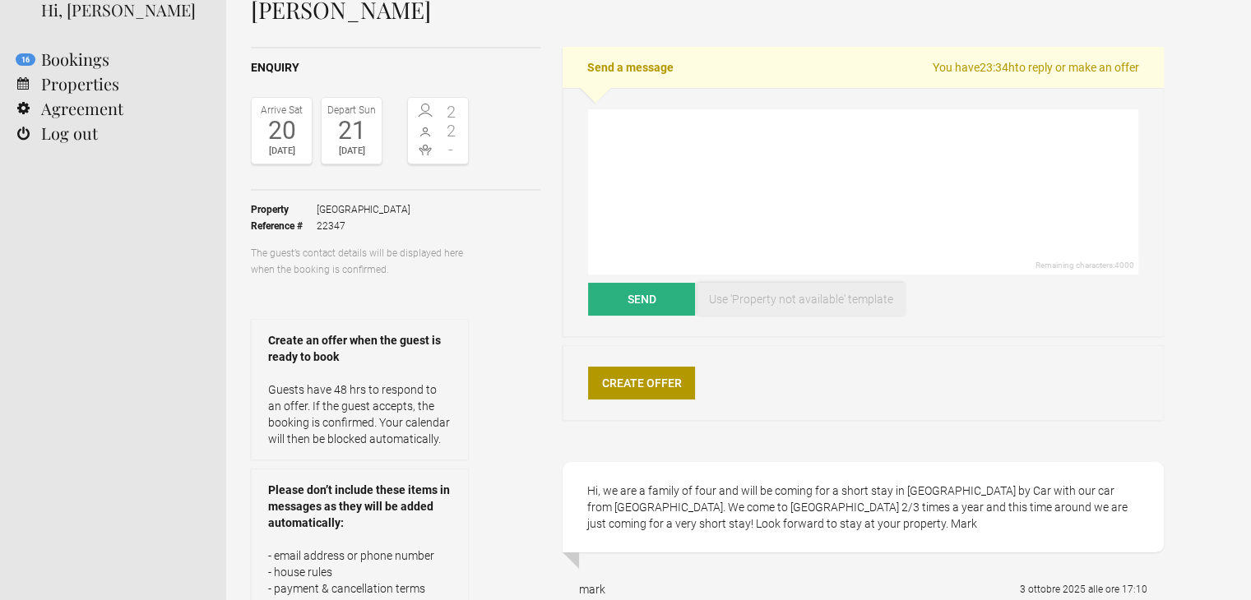
scroll to position [164, 0]
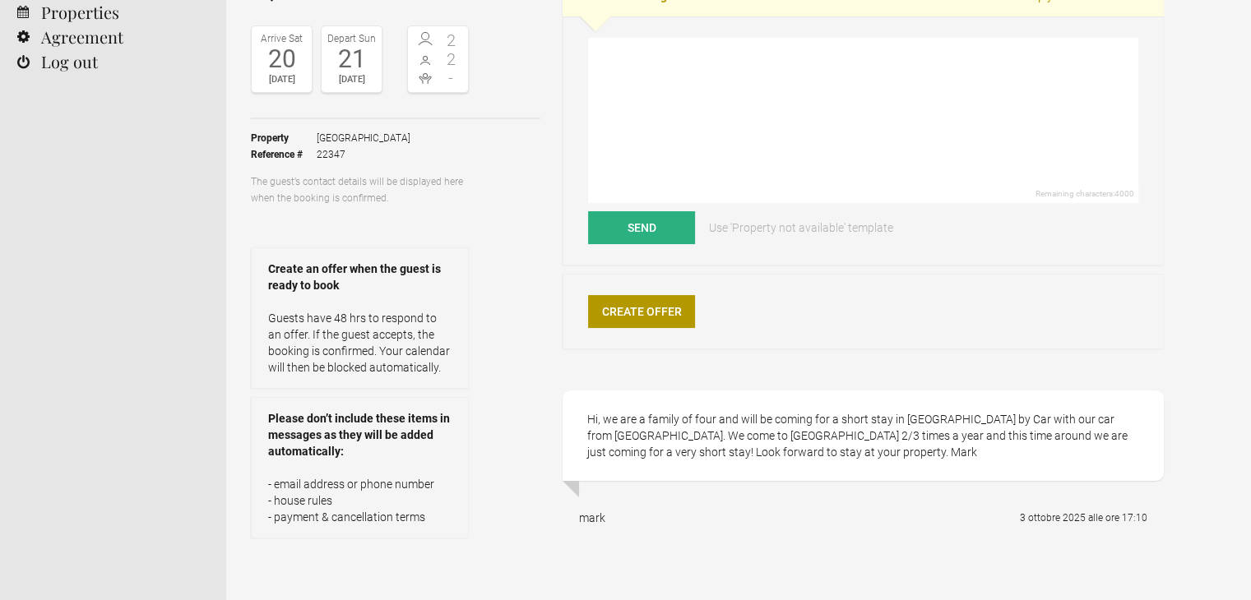
click at [667, 329] on div "Create Offer" at bounding box center [863, 312] width 601 height 76
click at [665, 322] on link "Create Offer" at bounding box center [641, 311] width 107 height 33
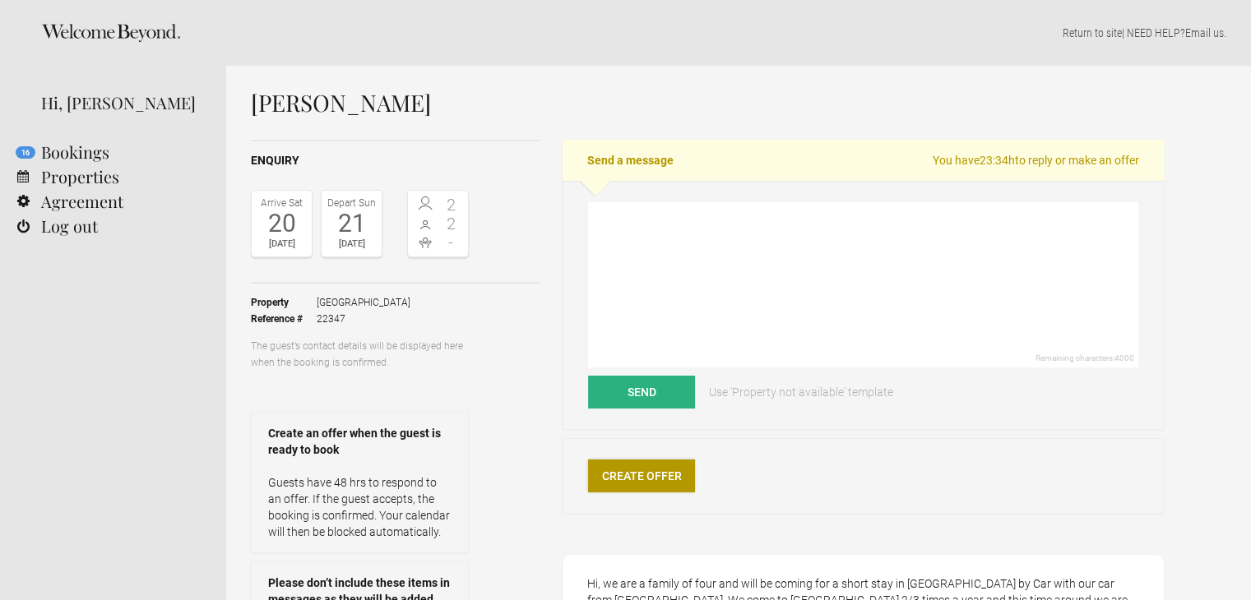
scroll to position [77, 0]
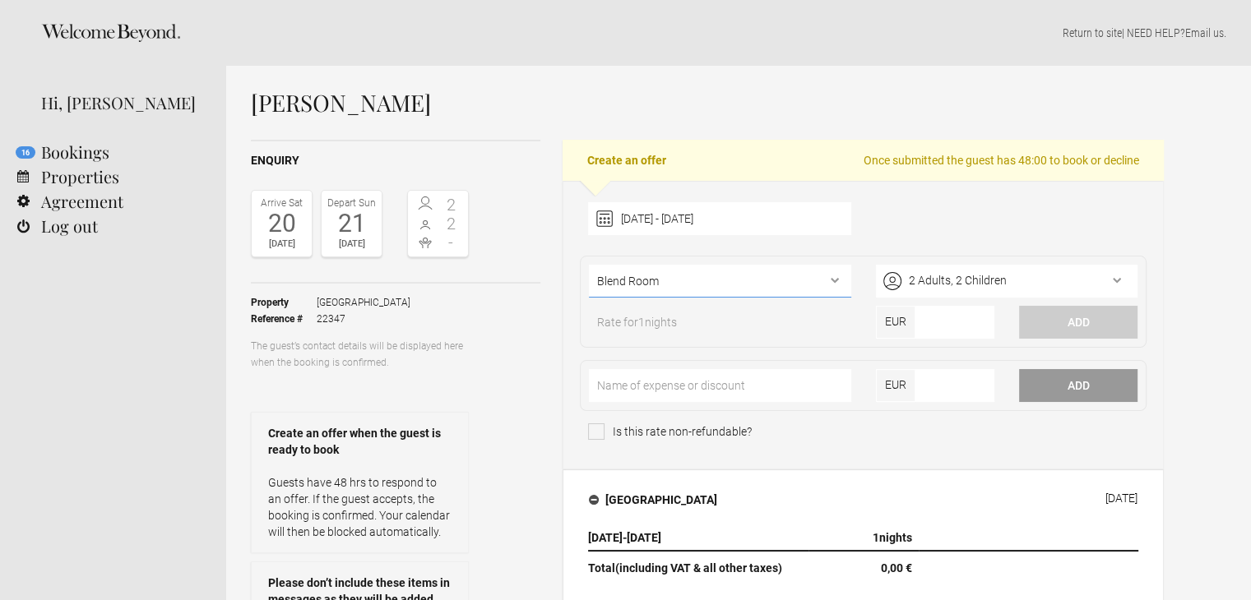
click at [821, 287] on select"] "Blend Room Iconic Room Historic Room Unique Suite Pool Villa Pool Villa Spa Spa…" at bounding box center [720, 281] width 262 height 33
select select"] "1171"
click at [589, 265] on select"] "Blend Room Iconic Room Historic Room Unique Suite Pool Villa Pool Villa Spa Spa…" at bounding box center [720, 281] width 262 height 33
click at [961, 320] on input"] "number" at bounding box center [954, 322] width 79 height 33
type input"] "703"
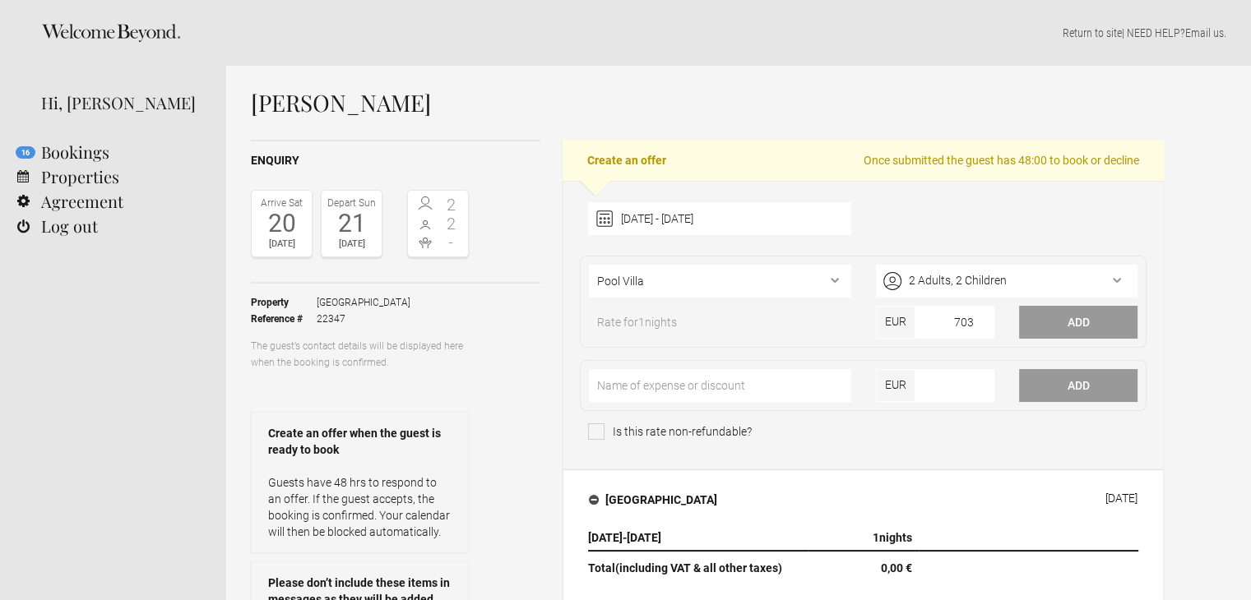
click at [1155, 279] on div "20 December 2025 - 21 December 2025 2025 Jan Feb Mar Apr May Jun Jul Aug Sep Oc…" at bounding box center [863, 325] width 601 height 289
click at [1076, 324] on button "Add" at bounding box center [1078, 322] width 118 height 33
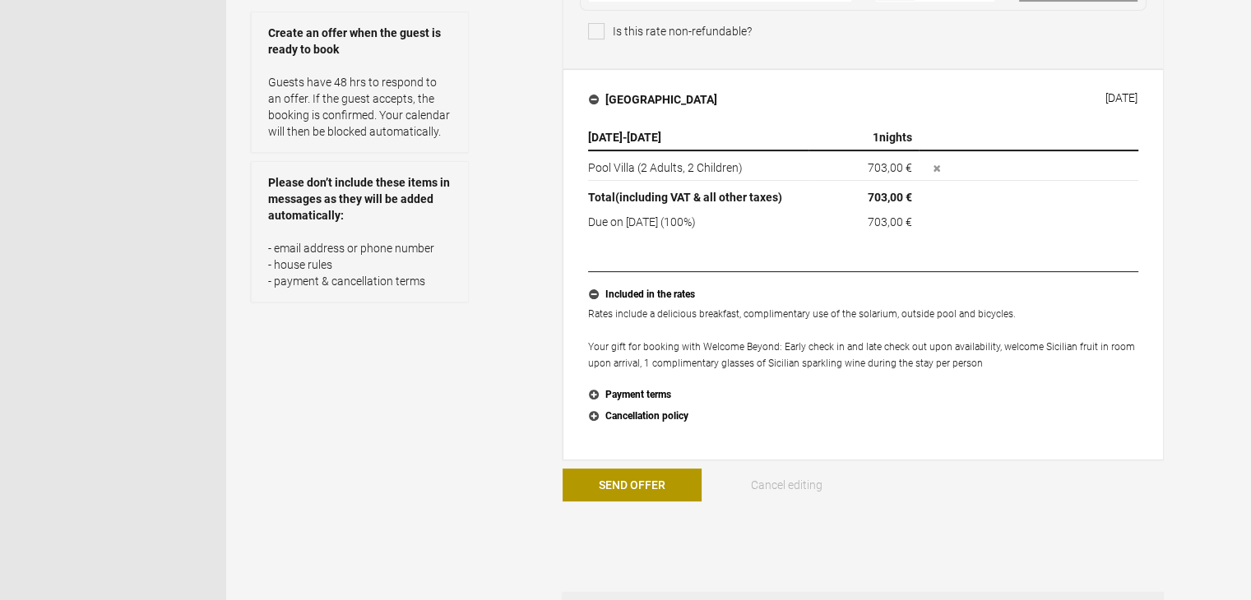
scroll to position [411, 0]
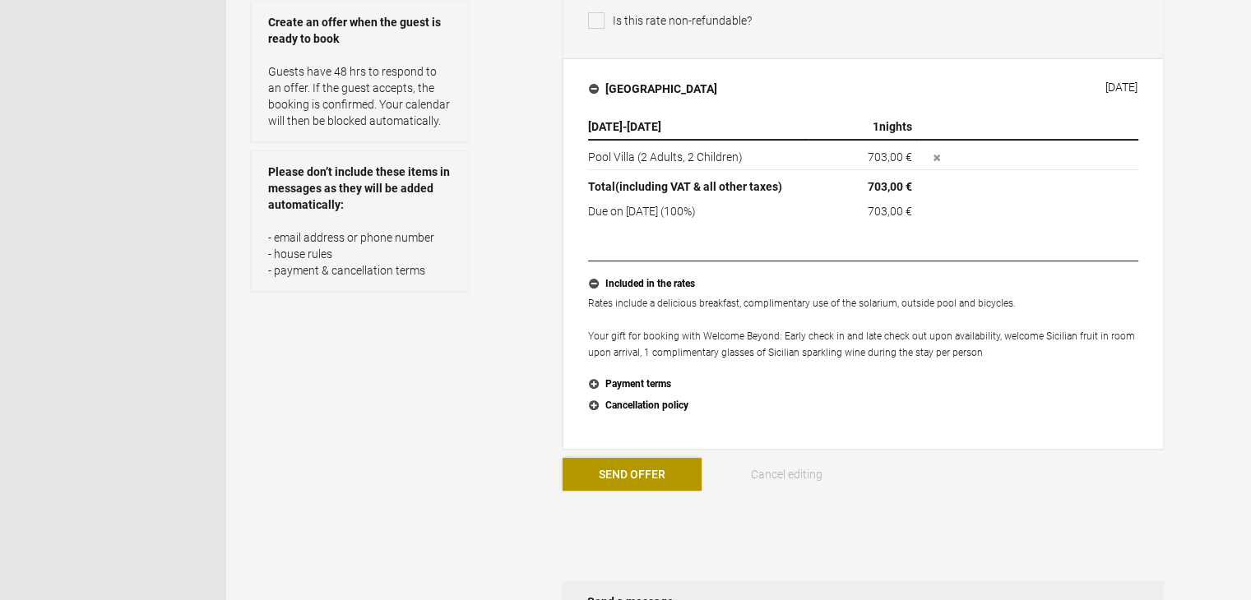
click at [625, 472] on button "Send Offer" at bounding box center [632, 474] width 139 height 33
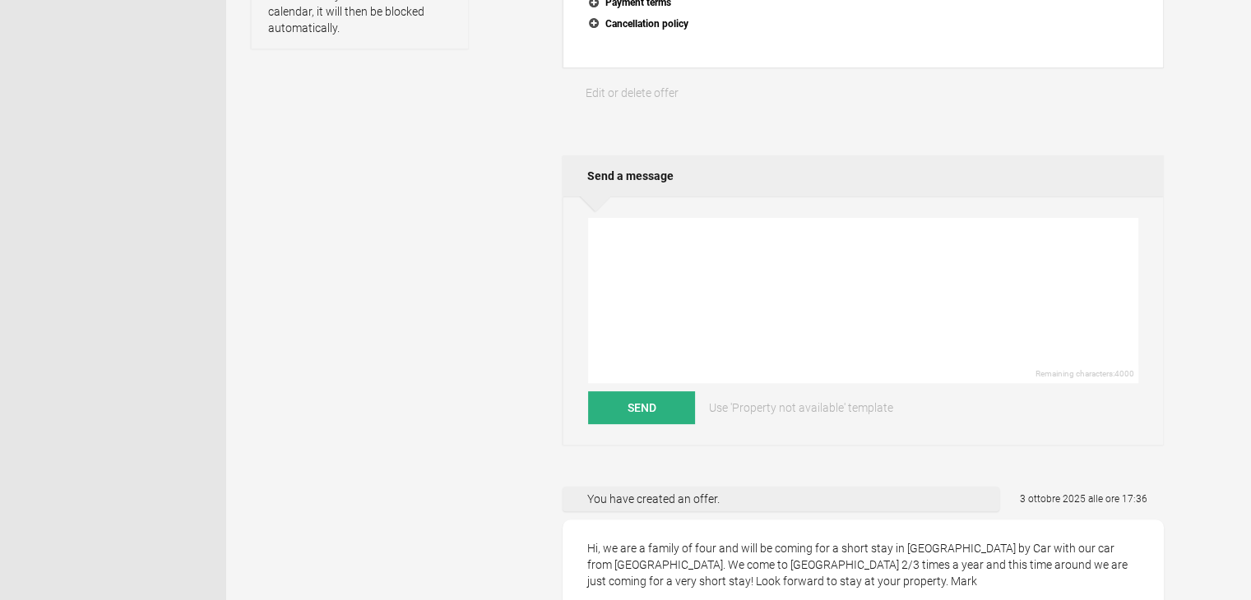
scroll to position [313, 0]
